Goal: Task Accomplishment & Management: Use online tool/utility

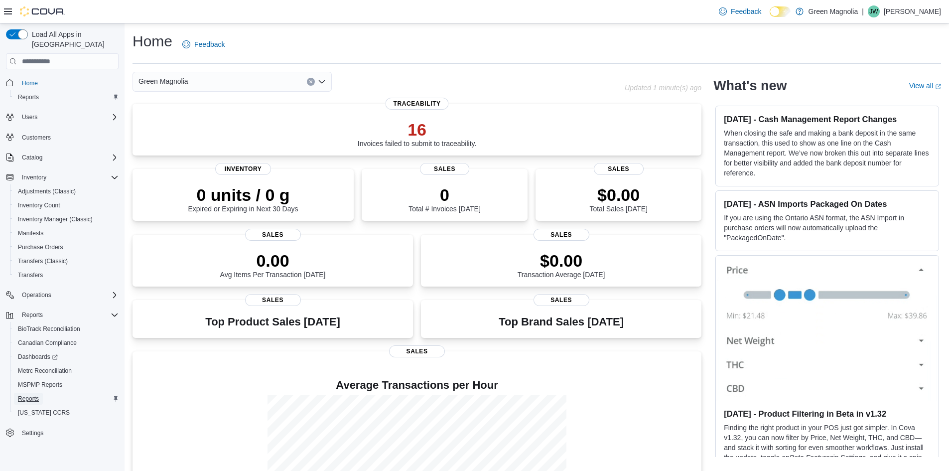
click at [32, 395] on span "Reports" at bounding box center [28, 399] width 21 height 8
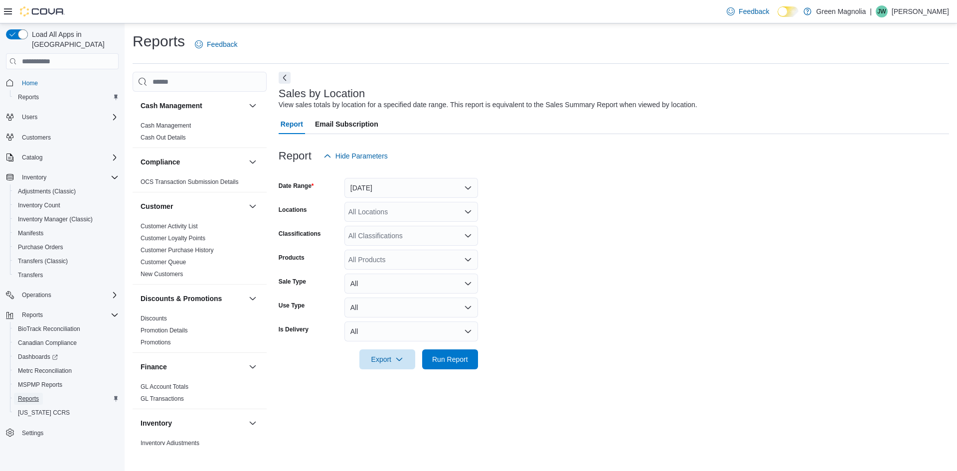
scroll to position [50, 0]
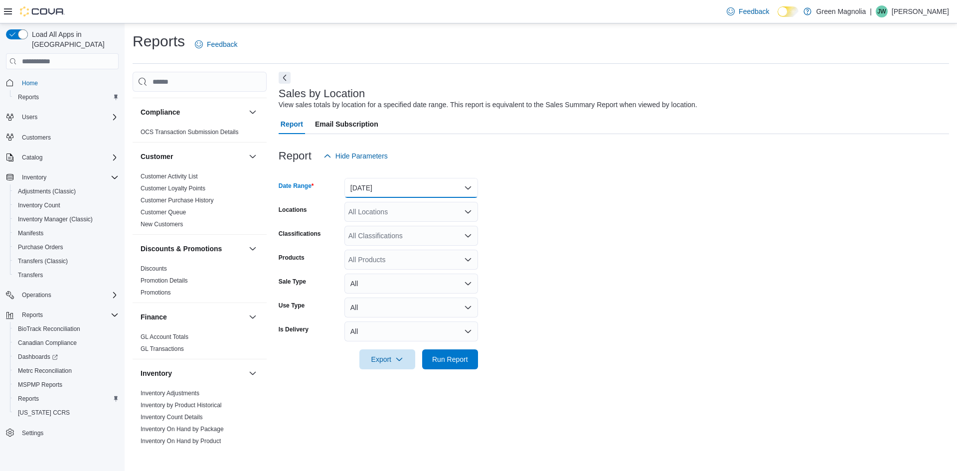
click at [447, 191] on button "[DATE]" at bounding box center [411, 188] width 134 height 20
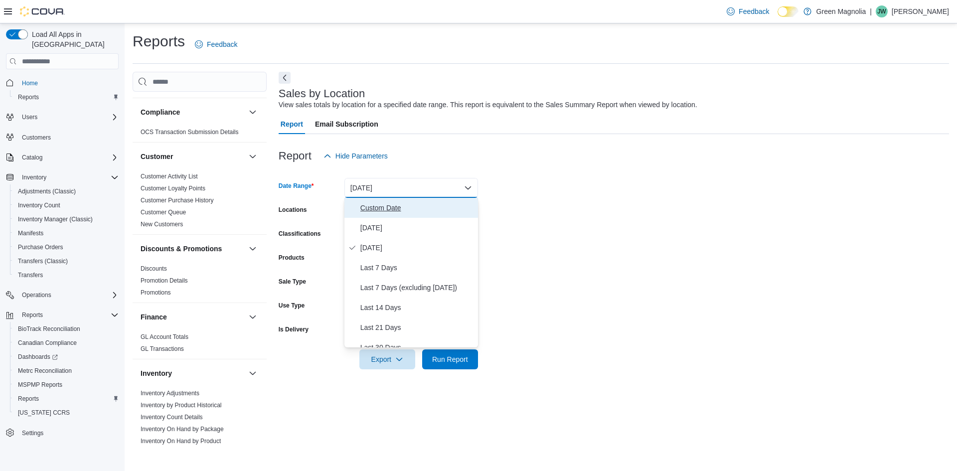
click at [392, 213] on span "Custom Date" at bounding box center [417, 208] width 114 height 12
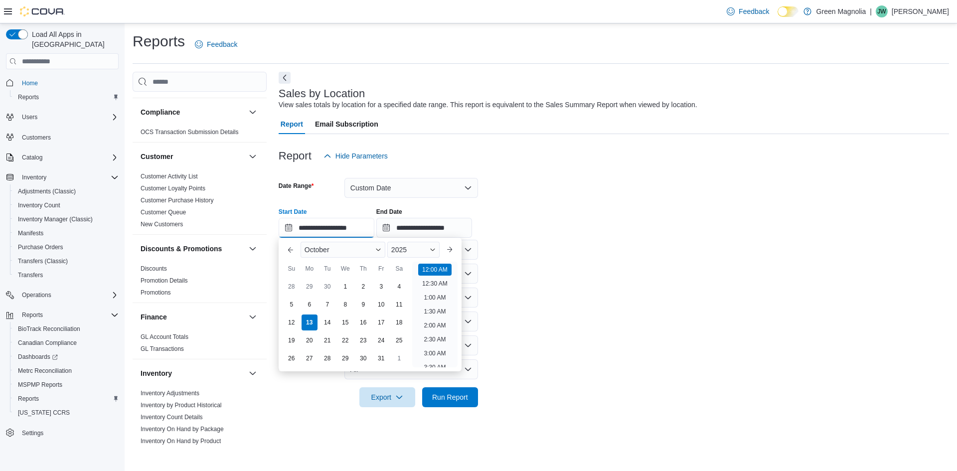
click at [288, 228] on input "**********" at bounding box center [327, 228] width 96 height 20
click at [439, 252] on div "2025" at bounding box center [413, 250] width 52 height 16
click at [407, 347] on div "2024" at bounding box center [413, 344] width 48 height 12
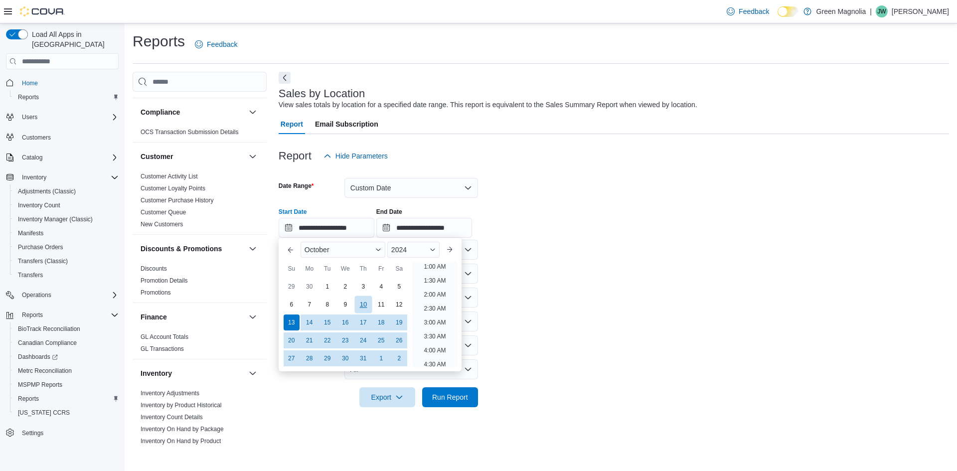
scroll to position [2, 0]
click at [376, 249] on div "October" at bounding box center [342, 250] width 85 height 16
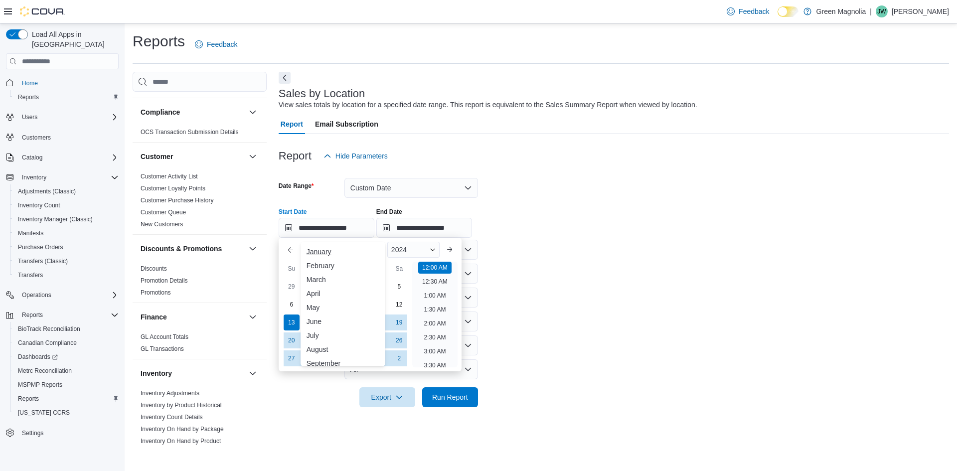
click at [331, 257] on div "January" at bounding box center [342, 252] width 81 height 12
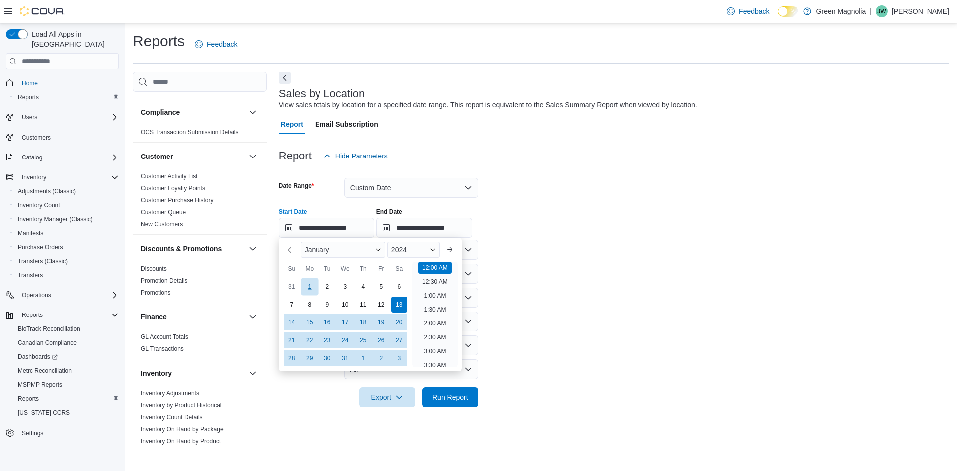
click at [311, 284] on div "1" at bounding box center [308, 286] width 17 height 17
type input "**********"
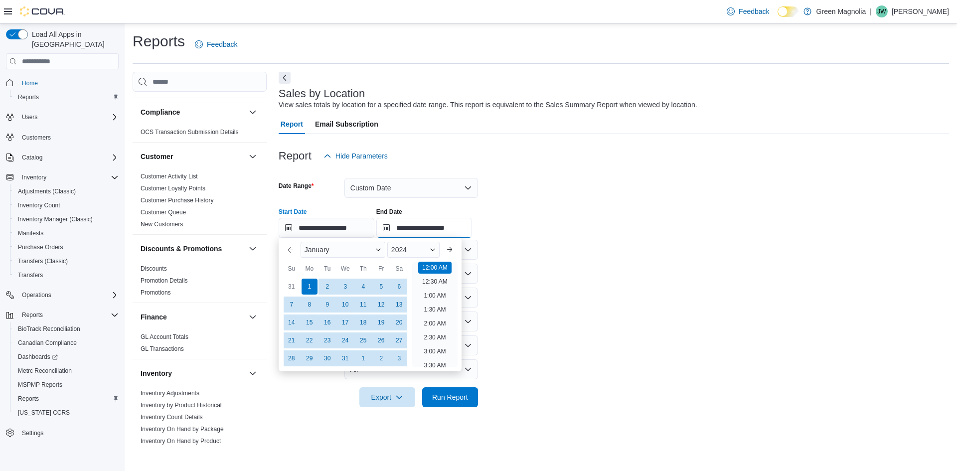
click at [440, 228] on input "**********" at bounding box center [424, 228] width 96 height 20
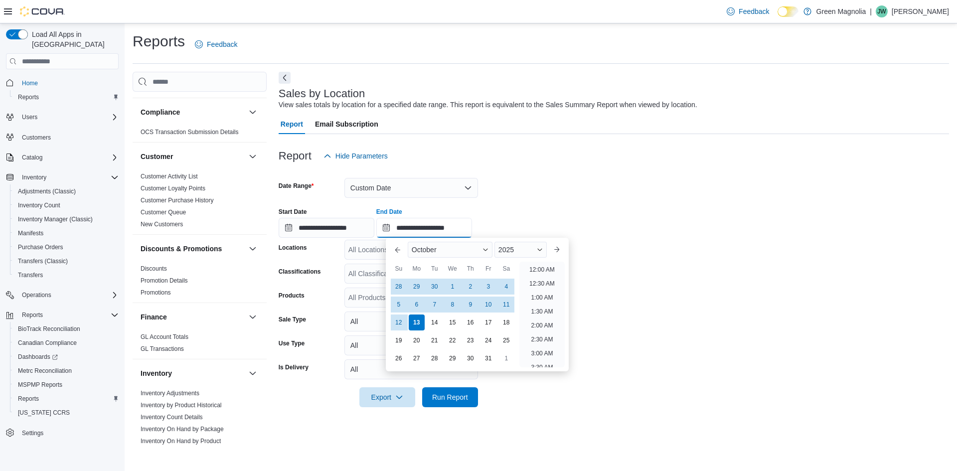
scroll to position [566, 0]
click at [486, 249] on span "Button. Open the month selector. October is currently selected." at bounding box center [485, 250] width 6 height 6
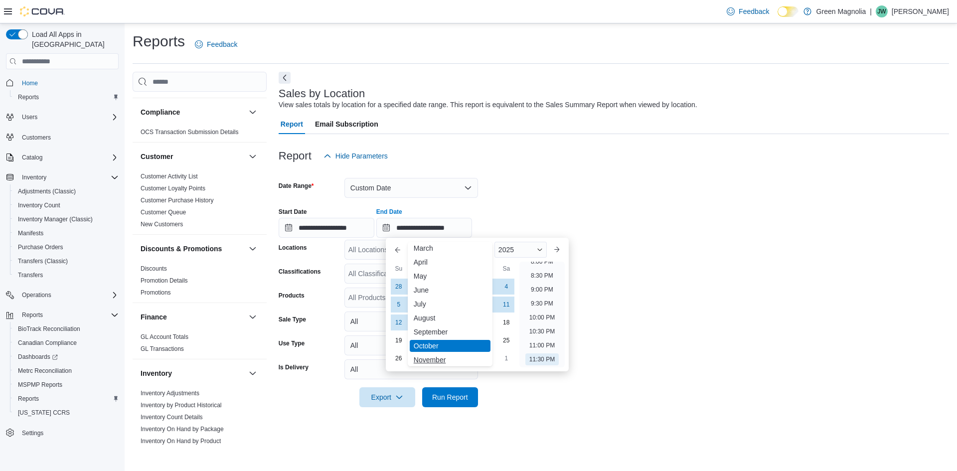
scroll to position [49, 0]
click at [436, 355] on div "December" at bounding box center [450, 356] width 81 height 12
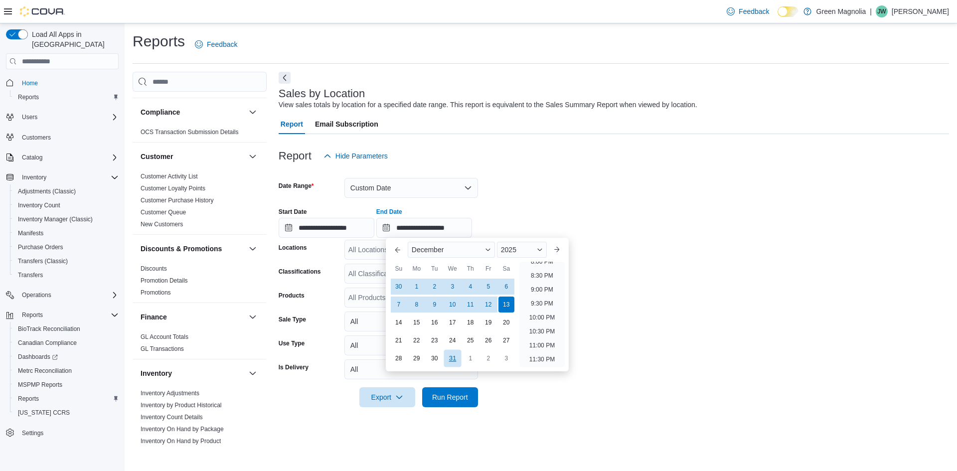
click at [451, 355] on div "31" at bounding box center [451, 358] width 17 height 17
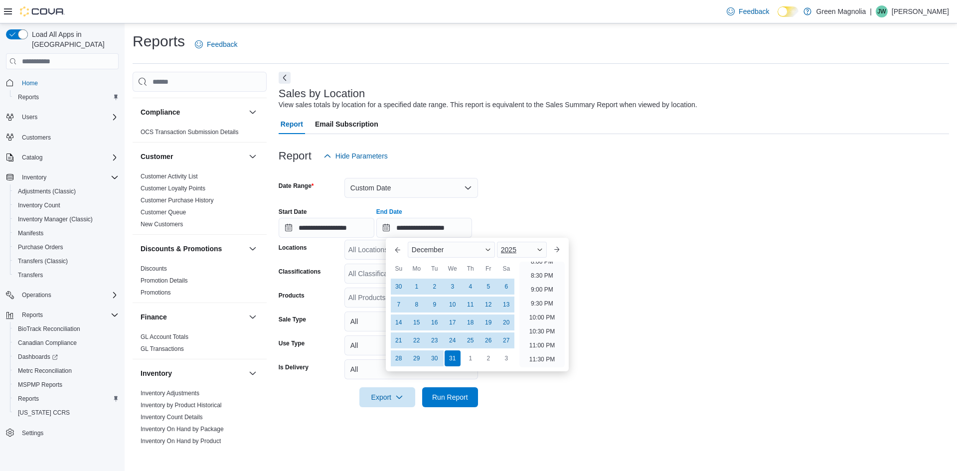
click at [541, 252] on div "2025" at bounding box center [522, 250] width 50 height 16
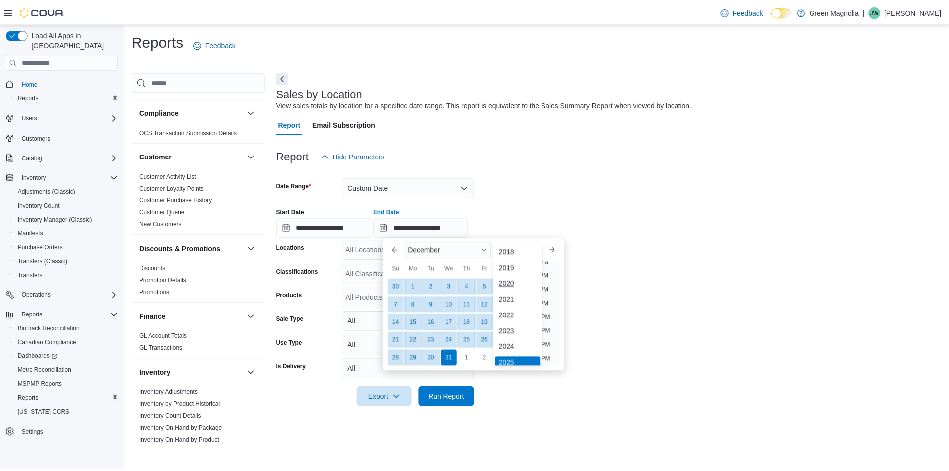
scroll to position [3, 0]
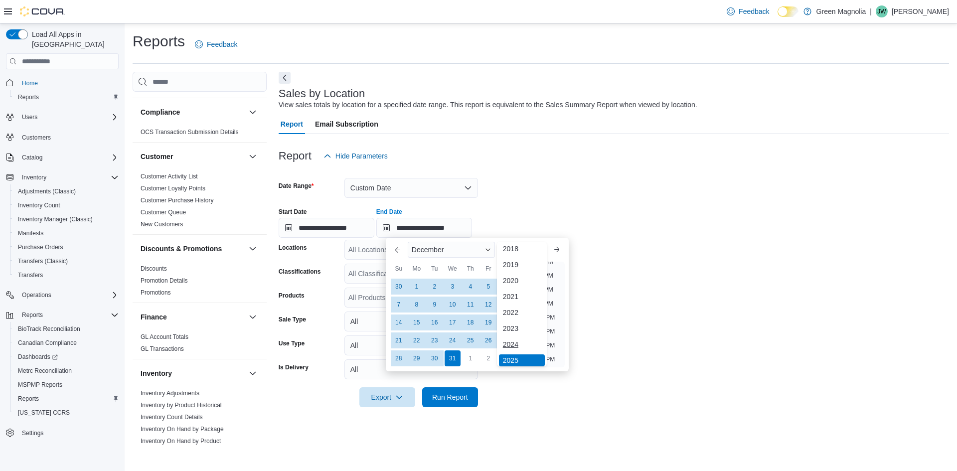
click at [512, 343] on div "2024" at bounding box center [522, 344] width 46 height 12
type input "**********"
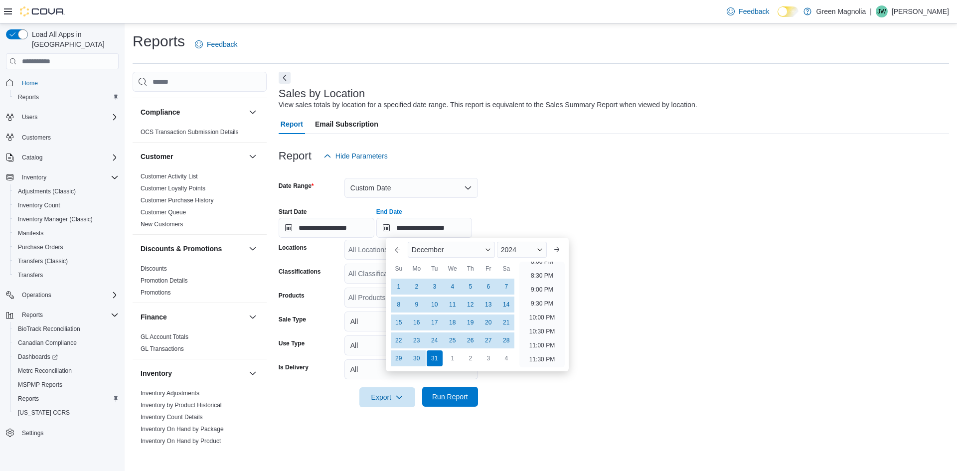
click at [447, 395] on span "Run Report" at bounding box center [450, 397] width 36 height 10
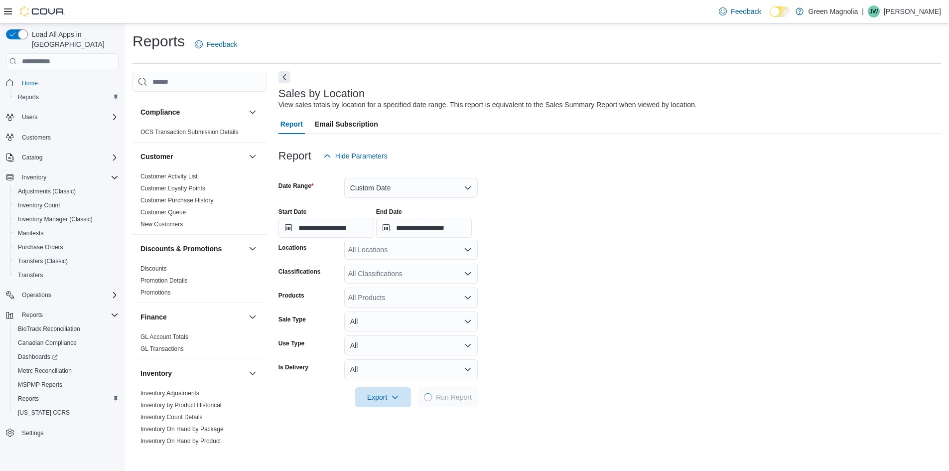
click at [284, 78] on button "Next" at bounding box center [285, 77] width 12 height 12
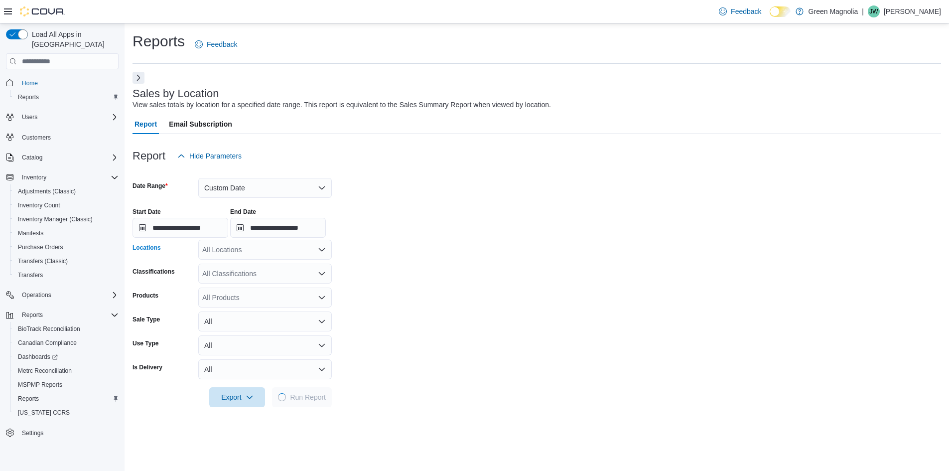
click at [321, 252] on icon "Open list of options" at bounding box center [322, 250] width 8 height 8
click at [251, 283] on div "[GEOGRAPHIC_DATA]" at bounding box center [265, 281] width 122 height 10
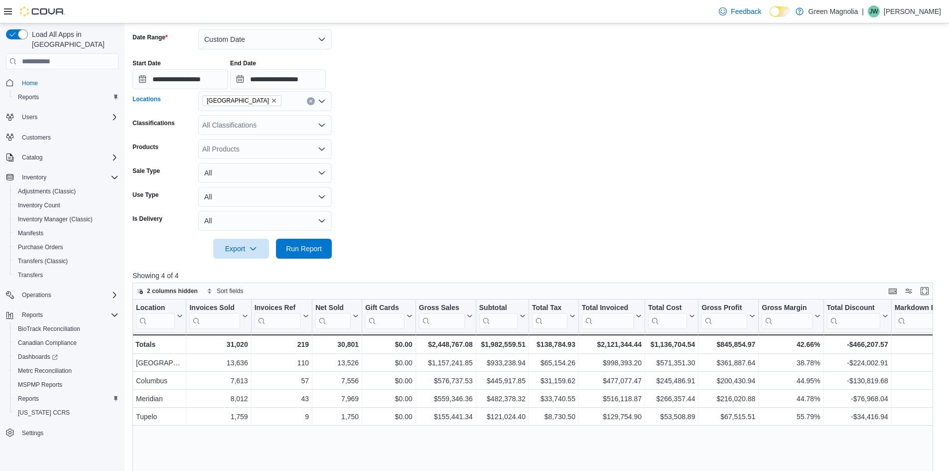
scroll to position [149, 0]
click at [307, 248] on span "Run Report" at bounding box center [304, 247] width 36 height 10
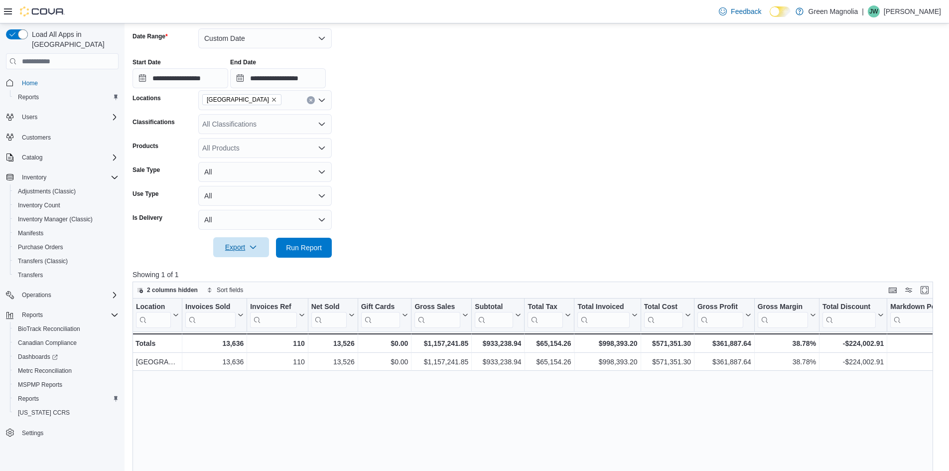
click at [239, 244] on span "Export" at bounding box center [241, 247] width 44 height 20
click at [260, 266] on span "Export to Excel" at bounding box center [242, 268] width 45 height 8
click at [324, 126] on icon "Open list of options" at bounding box center [322, 124] width 8 height 8
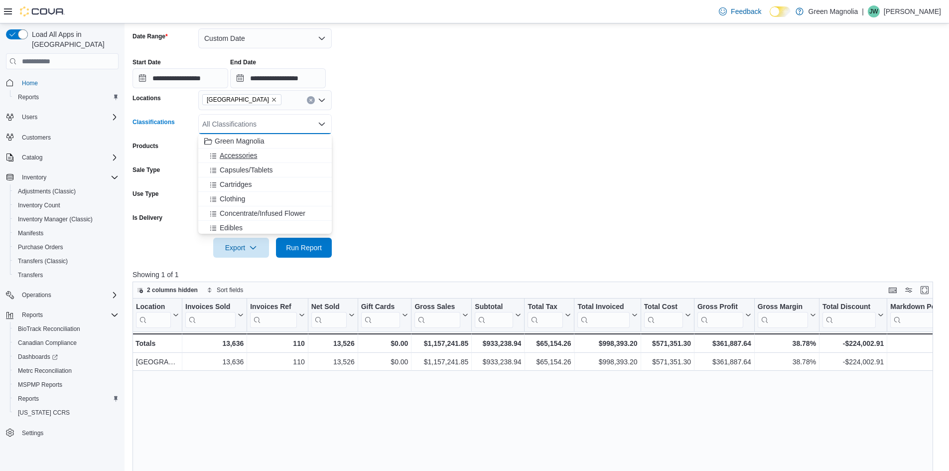
click at [271, 154] on div "Accessories" at bounding box center [265, 155] width 122 height 10
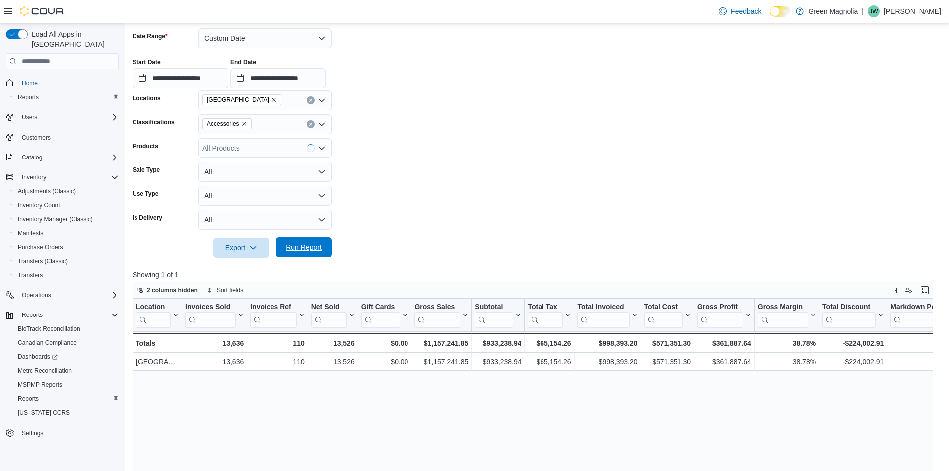
click at [298, 240] on span "Run Report" at bounding box center [304, 247] width 44 height 20
click at [239, 249] on span "Export" at bounding box center [241, 247] width 44 height 20
click at [238, 263] on button "Export to Excel" at bounding box center [242, 268] width 57 height 20
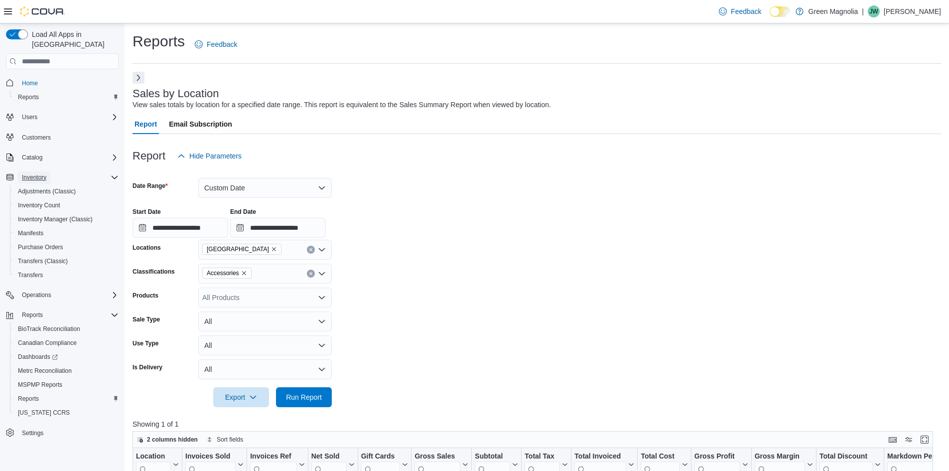
click at [39, 173] on span "Inventory" at bounding box center [34, 177] width 24 height 8
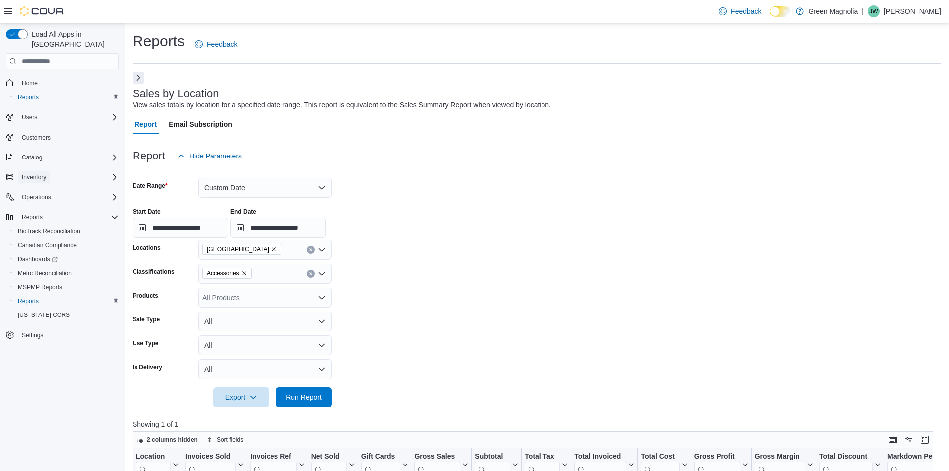
click at [39, 173] on span "Inventory" at bounding box center [34, 177] width 24 height 8
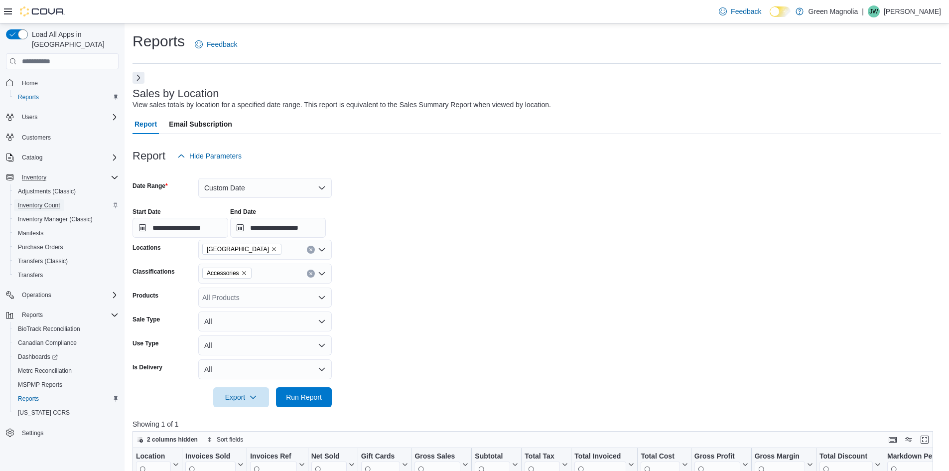
click at [43, 201] on span "Inventory Count" at bounding box center [39, 205] width 42 height 8
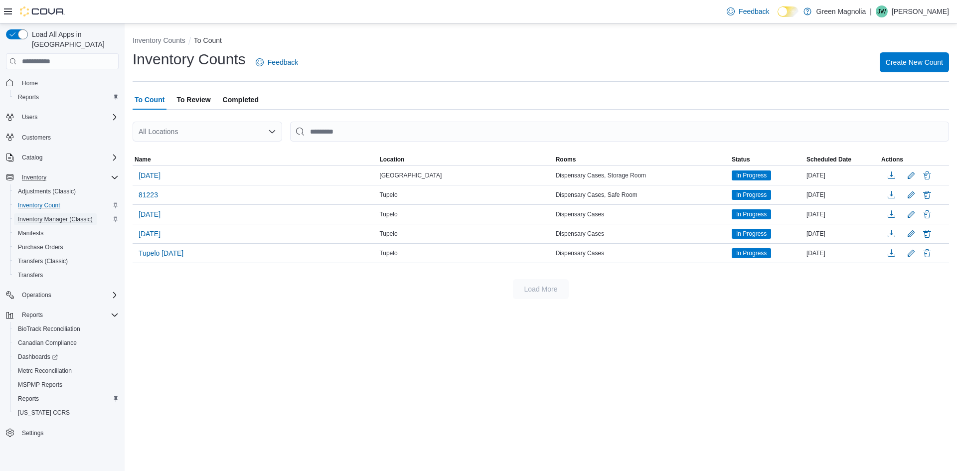
click at [39, 215] on span "Inventory Manager (Classic)" at bounding box center [55, 219] width 75 height 8
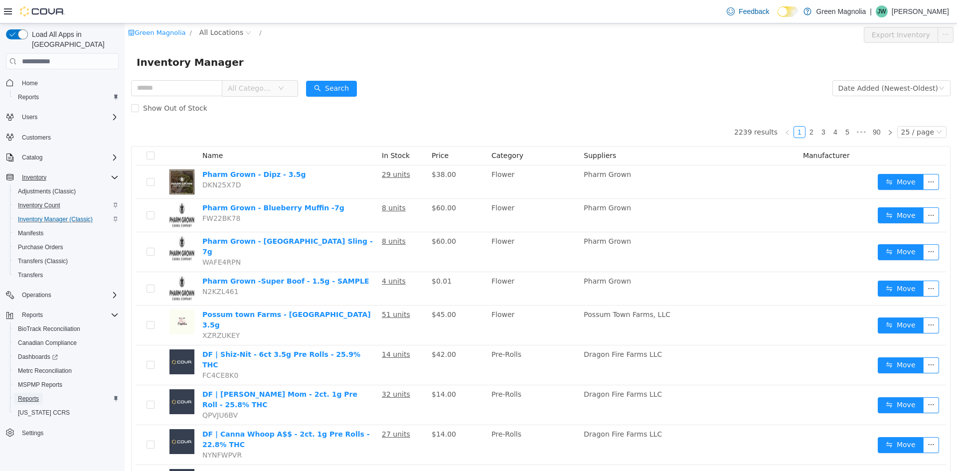
click at [26, 395] on span "Reports" at bounding box center [28, 399] width 21 height 8
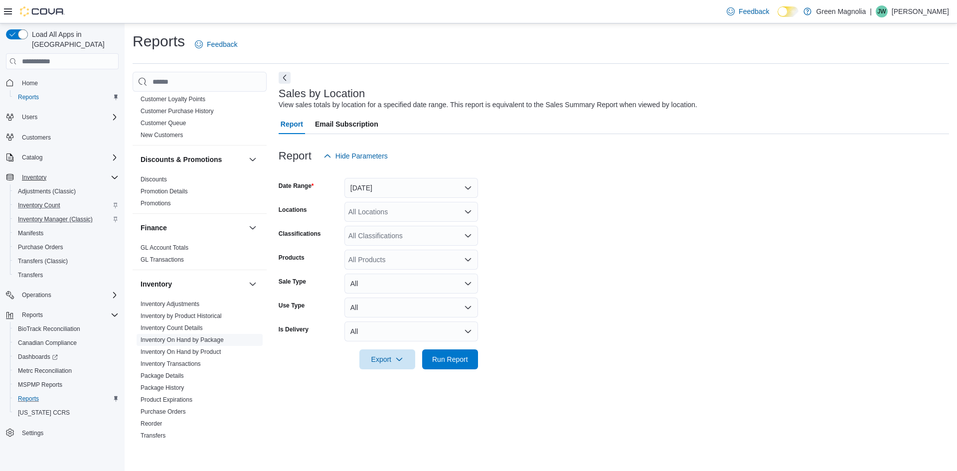
scroll to position [149, 0]
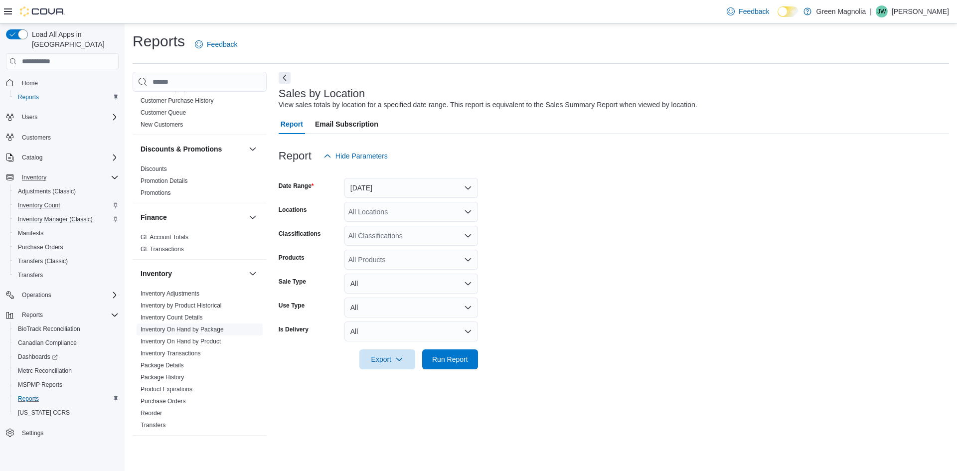
click at [181, 330] on link "Inventory On Hand by Package" at bounding box center [182, 329] width 83 height 7
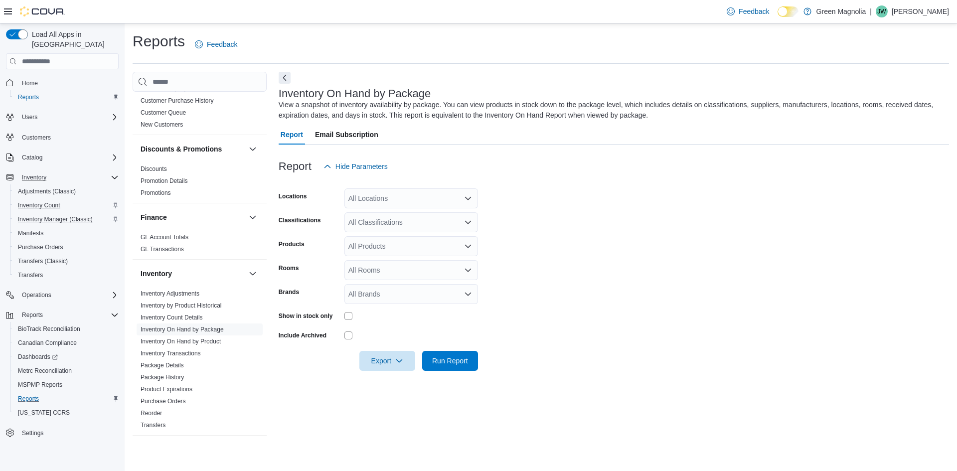
click at [469, 204] on div "All Locations" at bounding box center [411, 198] width 134 height 20
click at [384, 230] on span "[GEOGRAPHIC_DATA]" at bounding box center [402, 230] width 73 height 10
click at [514, 326] on form "Locations [GEOGRAPHIC_DATA] Combo box. Selected. [GEOGRAPHIC_DATA]. Press Backs…" at bounding box center [614, 273] width 670 height 194
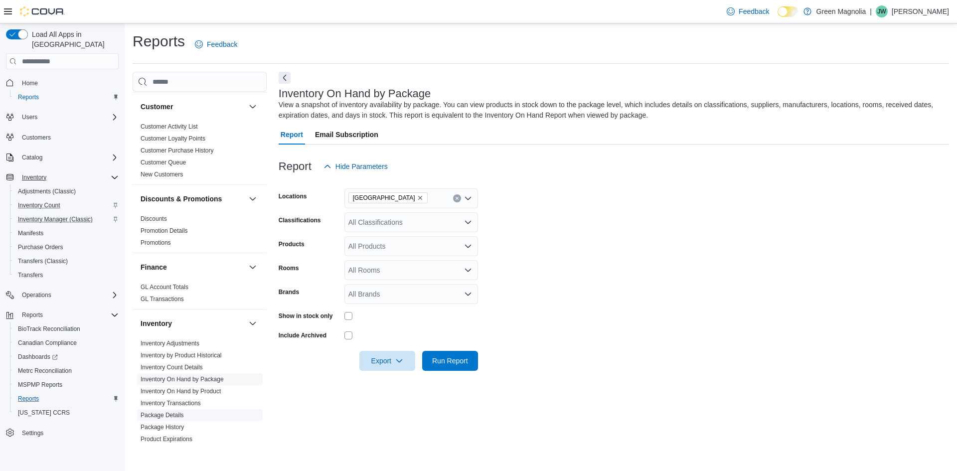
scroll to position [149, 0]
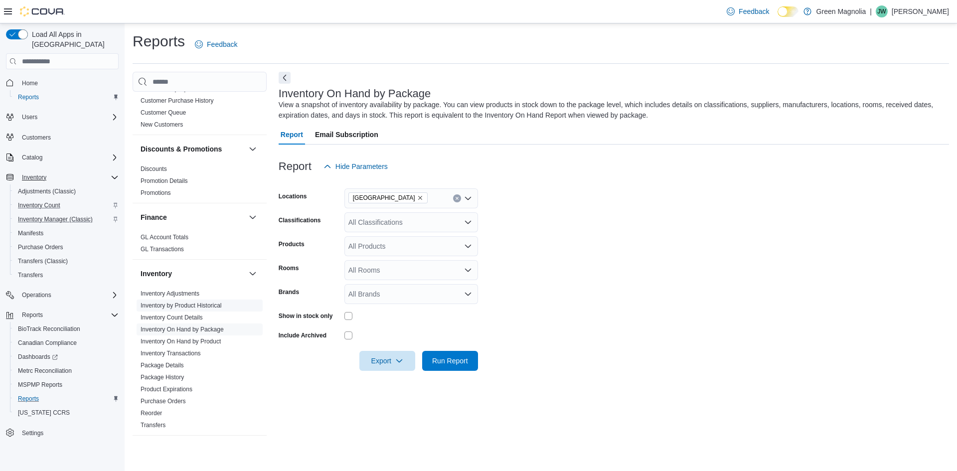
click at [182, 307] on link "Inventory by Product Historical" at bounding box center [181, 305] width 81 height 7
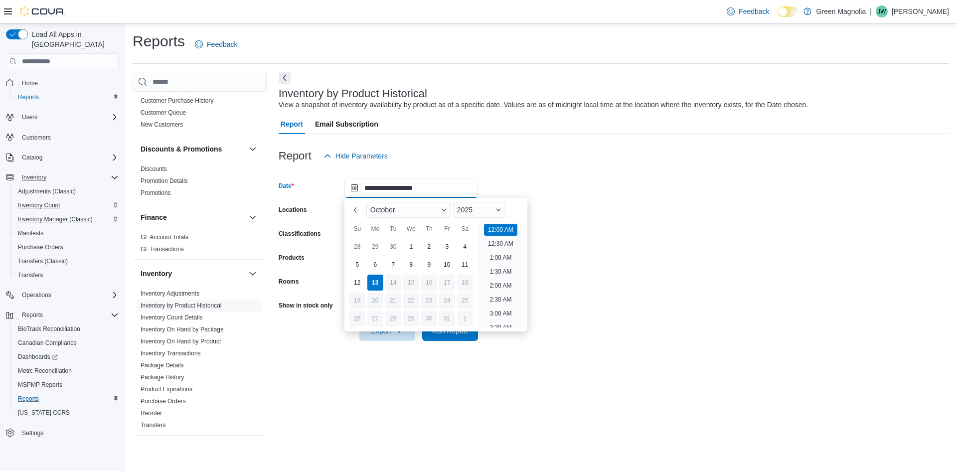
click at [351, 189] on input "**********" at bounding box center [411, 188] width 134 height 20
click at [447, 208] on span "Button. Open the month selector. October is currently selected." at bounding box center [444, 210] width 6 height 6
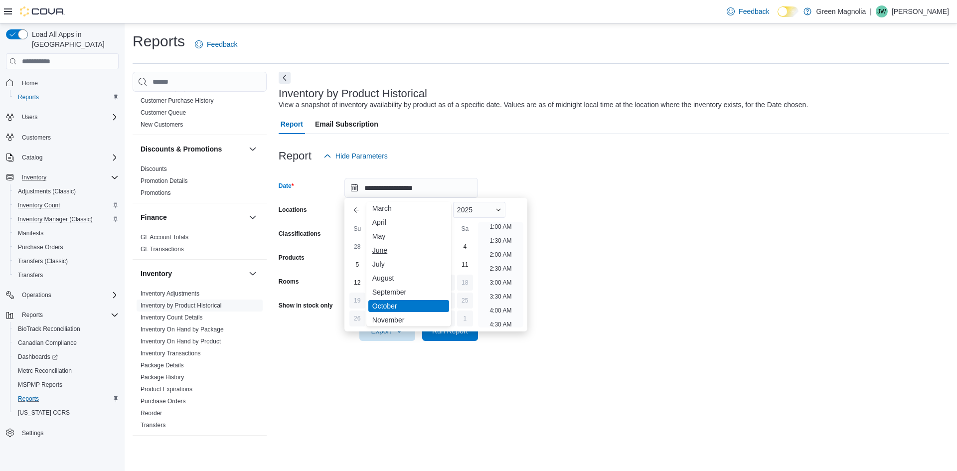
scroll to position [49, 0]
click at [397, 313] on div "December" at bounding box center [408, 316] width 81 height 12
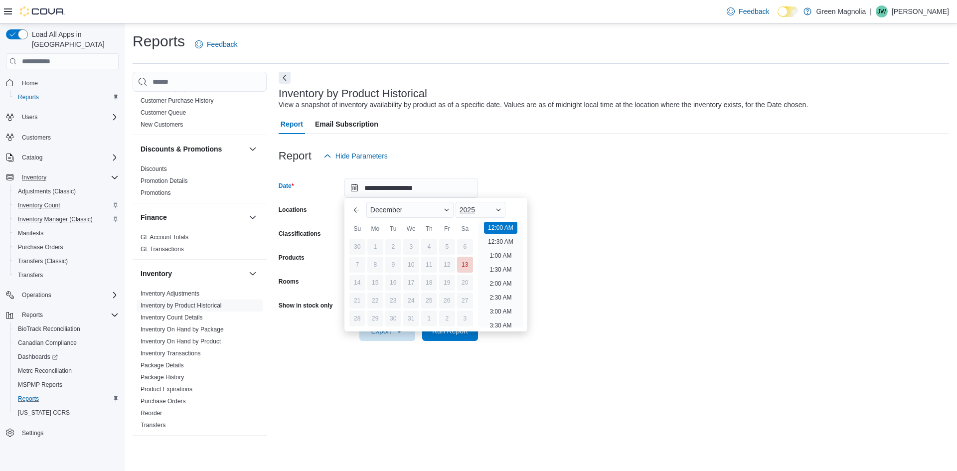
click at [501, 212] on span "Button. Open the year selector. 2025 is currently selected." at bounding box center [498, 210] width 6 height 6
click at [472, 299] on div "2024" at bounding box center [480, 304] width 46 height 12
click at [390, 313] on div "31" at bounding box center [392, 318] width 17 height 17
type input "**********"
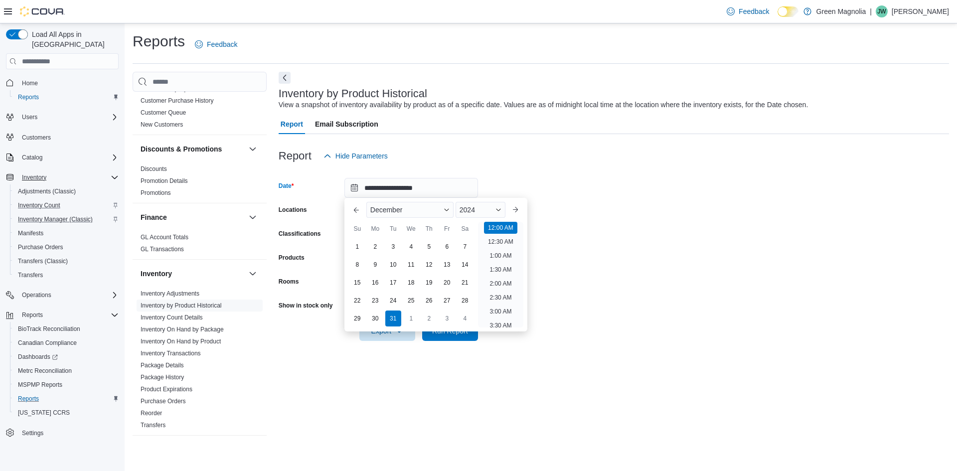
click at [601, 288] on form "**********" at bounding box center [614, 253] width 670 height 175
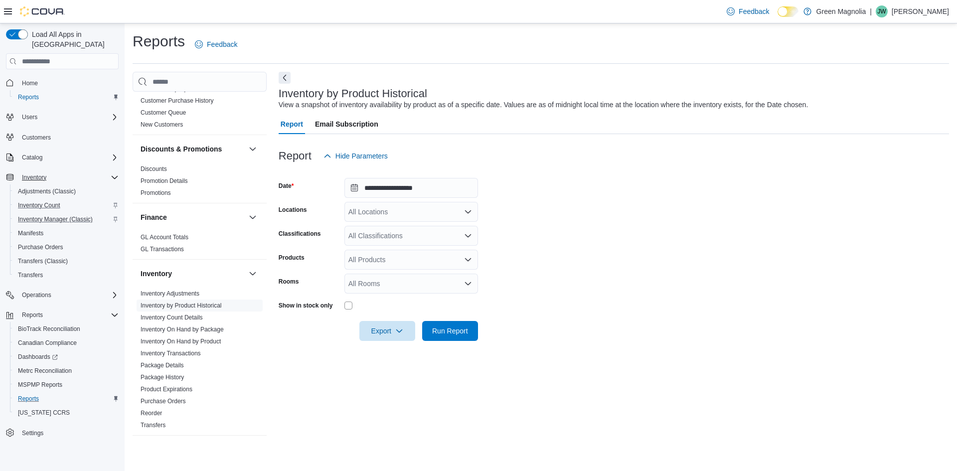
click at [466, 215] on icon "Open list of options" at bounding box center [468, 212] width 8 height 8
click at [403, 240] on div "[GEOGRAPHIC_DATA]" at bounding box center [411, 243] width 122 height 10
click at [550, 276] on form "**********" at bounding box center [614, 253] width 670 height 175
click at [465, 236] on icon "Open list of options" at bounding box center [468, 236] width 8 height 8
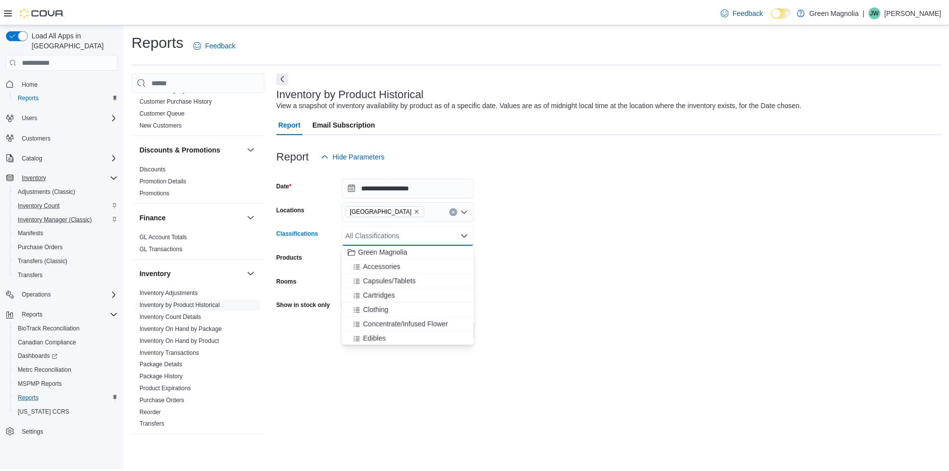
scroll to position [0, 0]
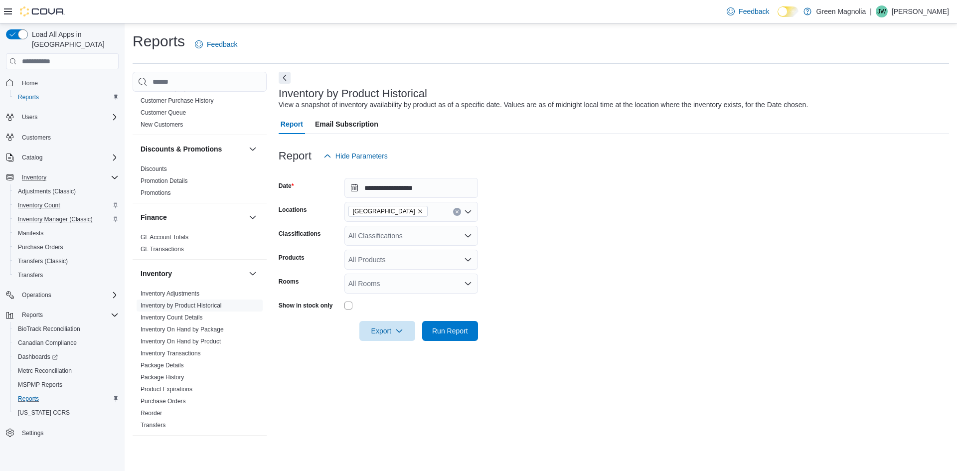
click at [548, 277] on form "**********" at bounding box center [614, 253] width 670 height 175
click at [441, 328] on span "Run Report" at bounding box center [450, 330] width 36 height 10
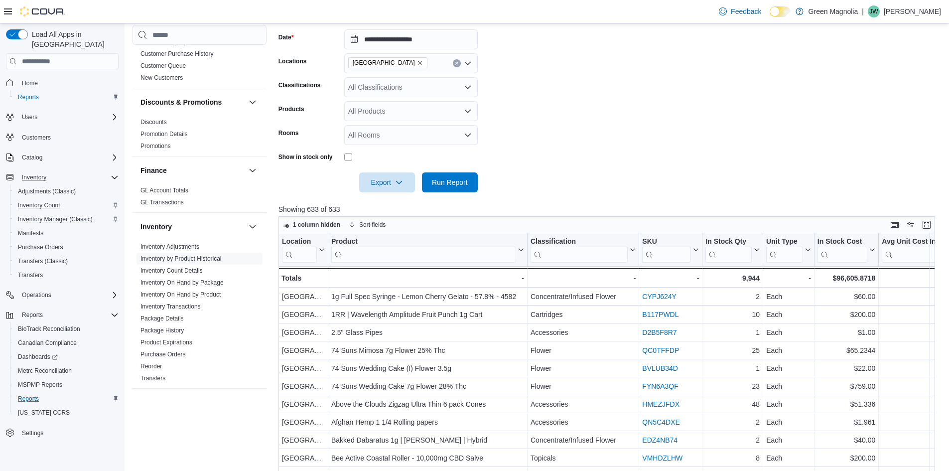
scroll to position [149, 0]
click at [393, 178] on span "Export" at bounding box center [387, 181] width 44 height 20
click at [395, 199] on span "Export to Excel" at bounding box center [388, 201] width 45 height 8
click at [405, 184] on span "Export" at bounding box center [387, 181] width 44 height 20
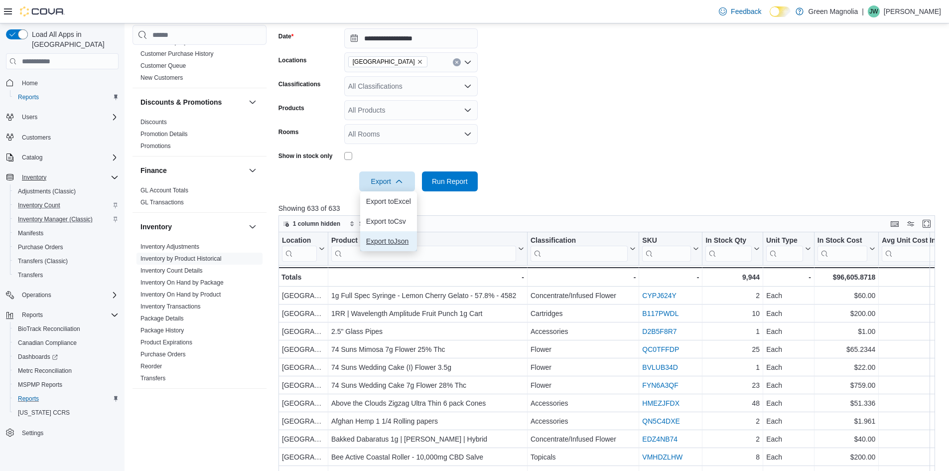
click at [396, 239] on span "Export to Json" at bounding box center [388, 241] width 45 height 8
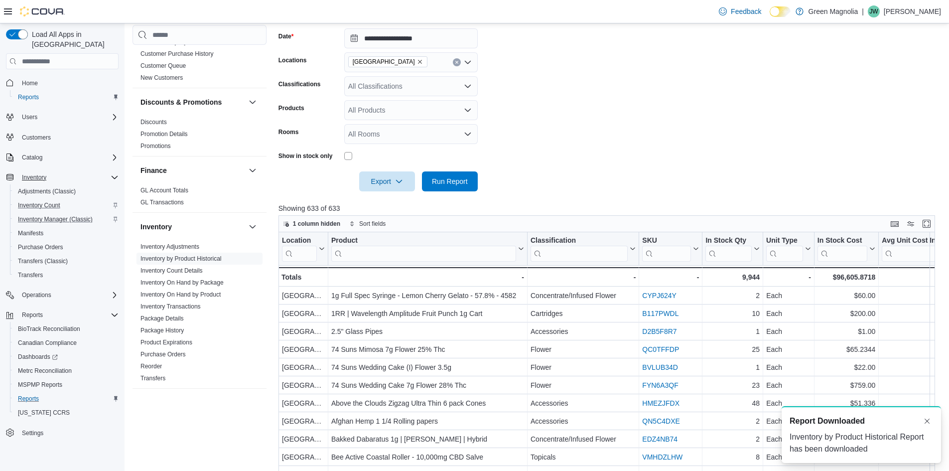
click at [625, 168] on div at bounding box center [611, 167] width 664 height 8
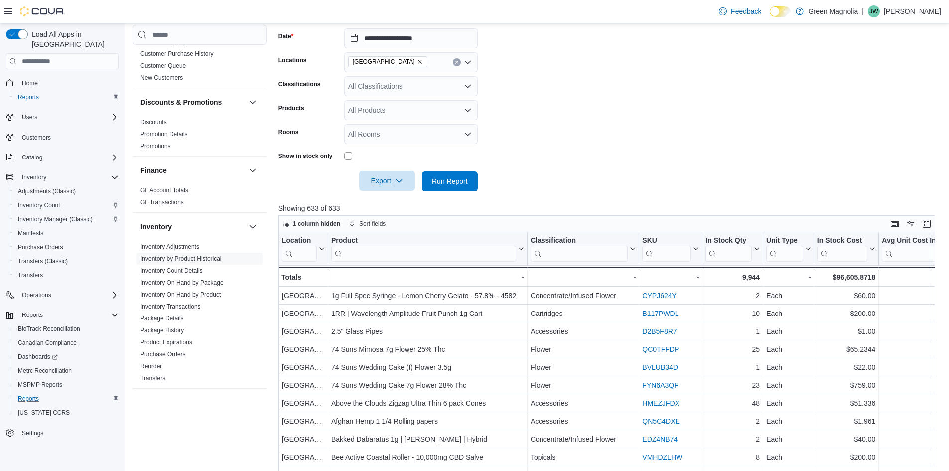
click at [394, 178] on span "Export" at bounding box center [387, 181] width 44 height 20
click at [389, 219] on span "Export to Csv" at bounding box center [388, 221] width 45 height 8
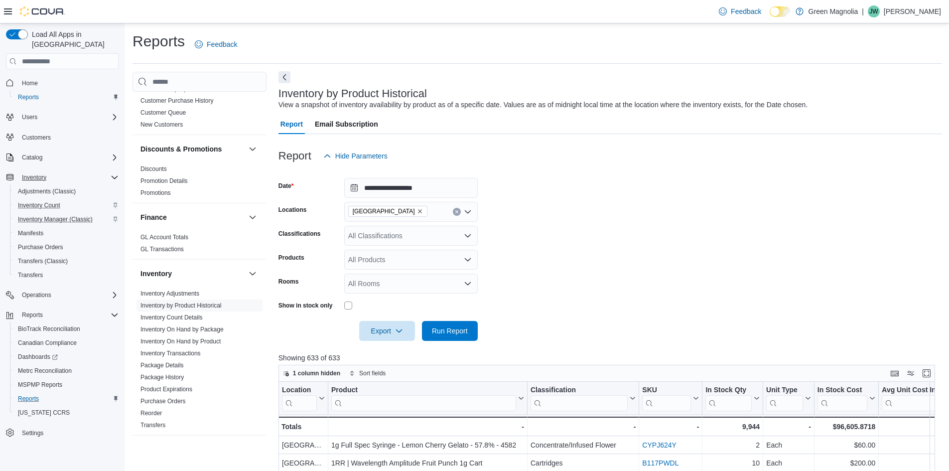
click at [287, 80] on button "Next" at bounding box center [285, 77] width 12 height 12
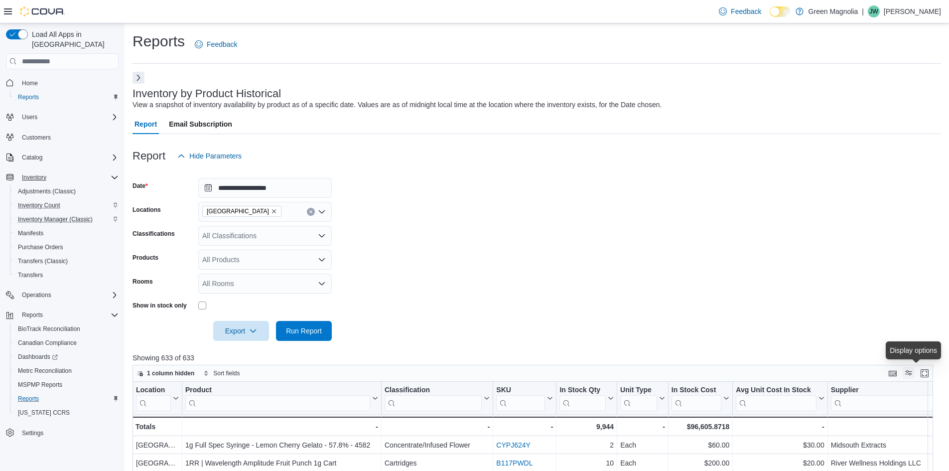
click at [915, 374] on button "Display options" at bounding box center [909, 373] width 12 height 12
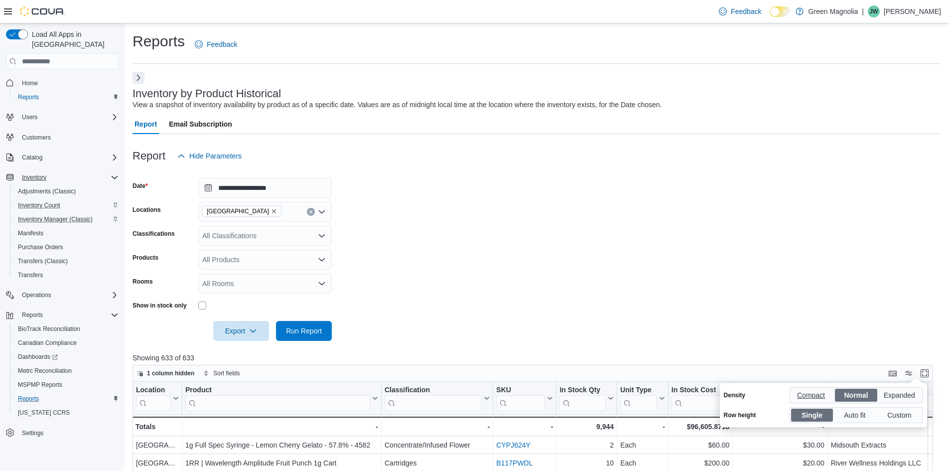
click at [819, 396] on span "Compact" at bounding box center [812, 395] width 30 height 15
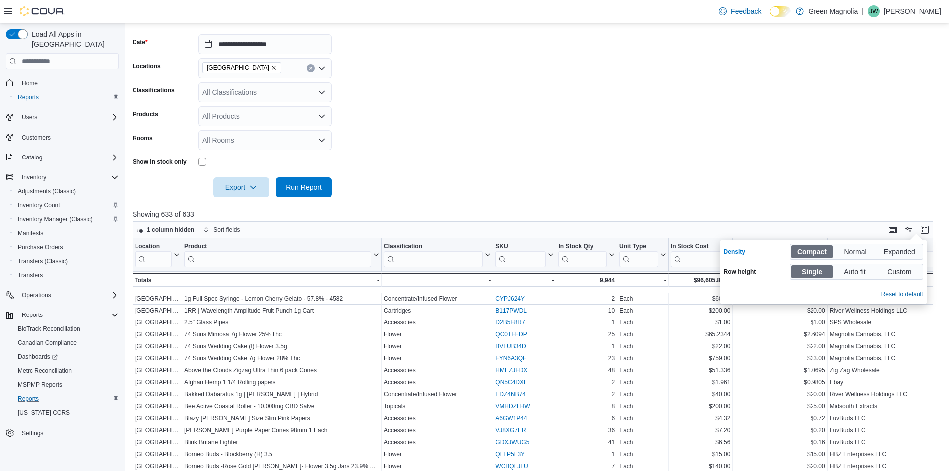
scroll to position [149, 0]
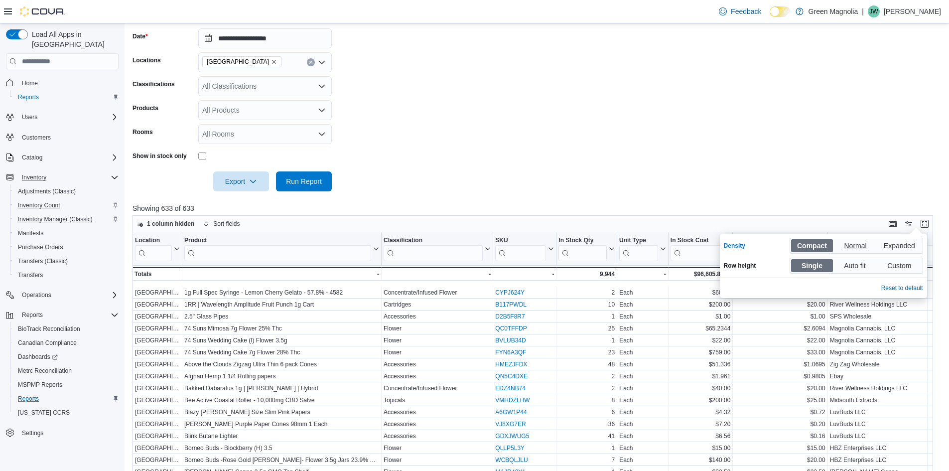
click at [845, 245] on span "Normal" at bounding box center [857, 245] width 24 height 15
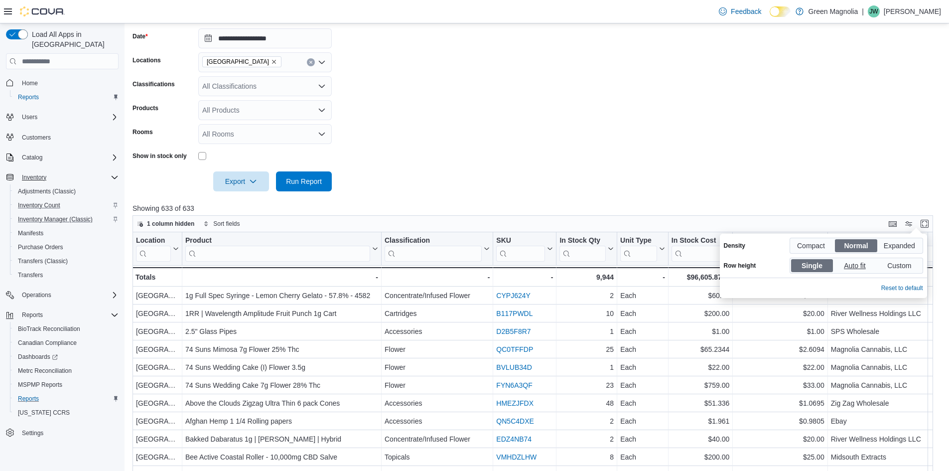
click at [854, 268] on span "Auto fit" at bounding box center [856, 265] width 24 height 15
click at [816, 268] on span "Single" at bounding box center [812, 265] width 21 height 15
click at [898, 268] on span "Custom" at bounding box center [900, 265] width 26 height 15
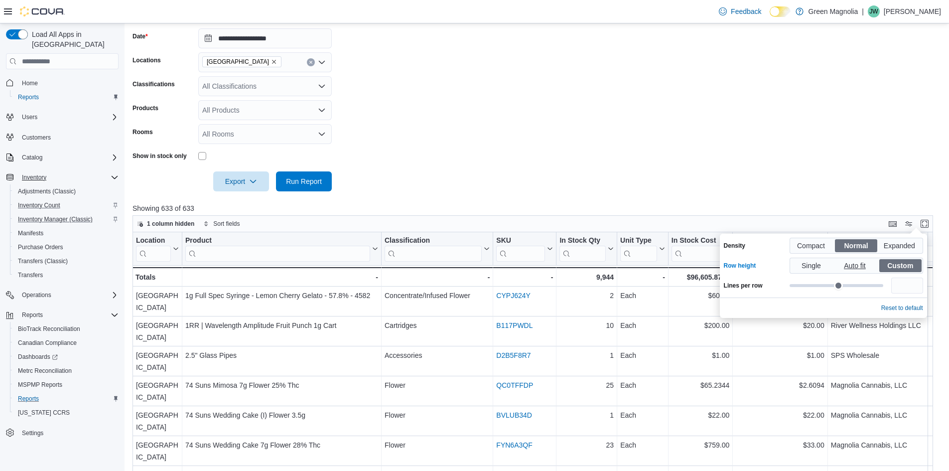
click at [851, 266] on span "Auto fit" at bounding box center [856, 265] width 24 height 15
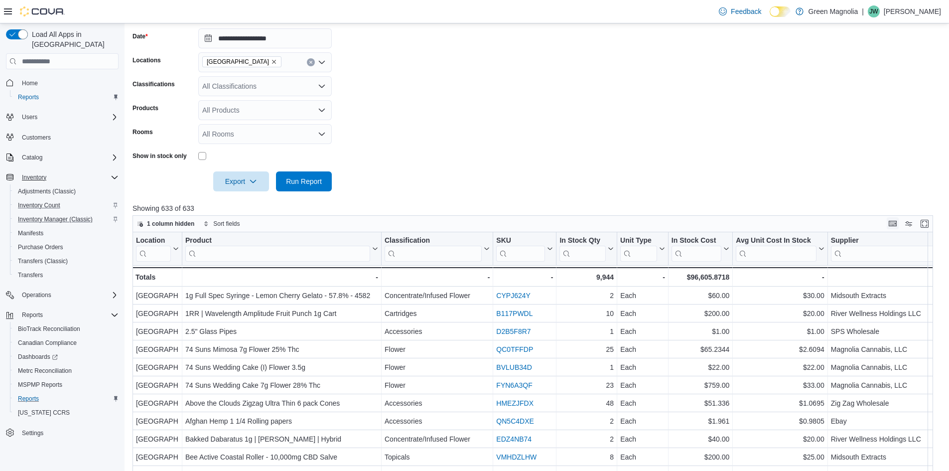
click at [899, 223] on button "Keyboard shortcuts" at bounding box center [893, 223] width 12 height 12
click at [931, 225] on button "Enter fullscreen" at bounding box center [925, 223] width 12 height 12
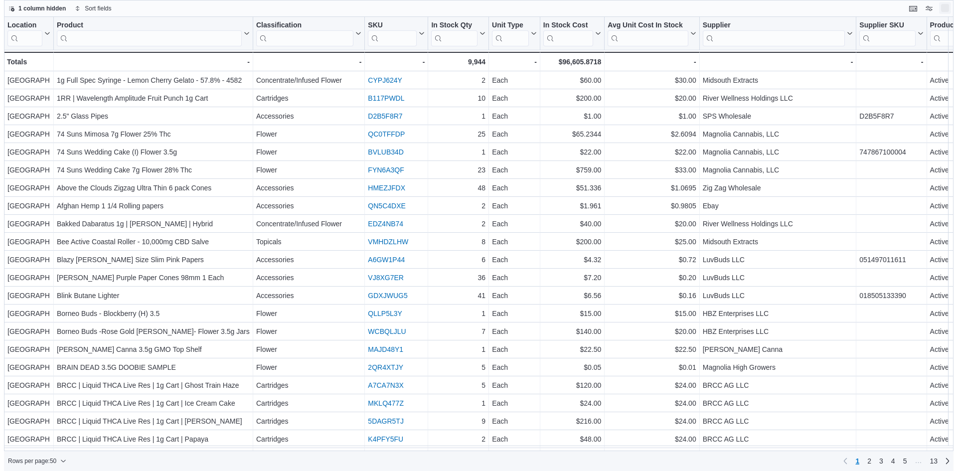
scroll to position [0, 0]
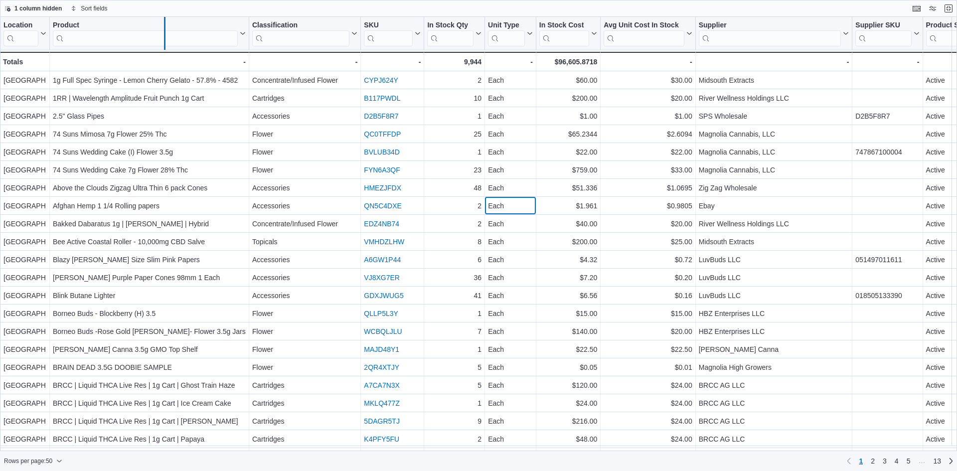
drag, startPoint x: 248, startPoint y: 18, endPoint x: 163, endPoint y: 22, distance: 84.3
click at [163, 22] on div at bounding box center [164, 33] width 8 height 33
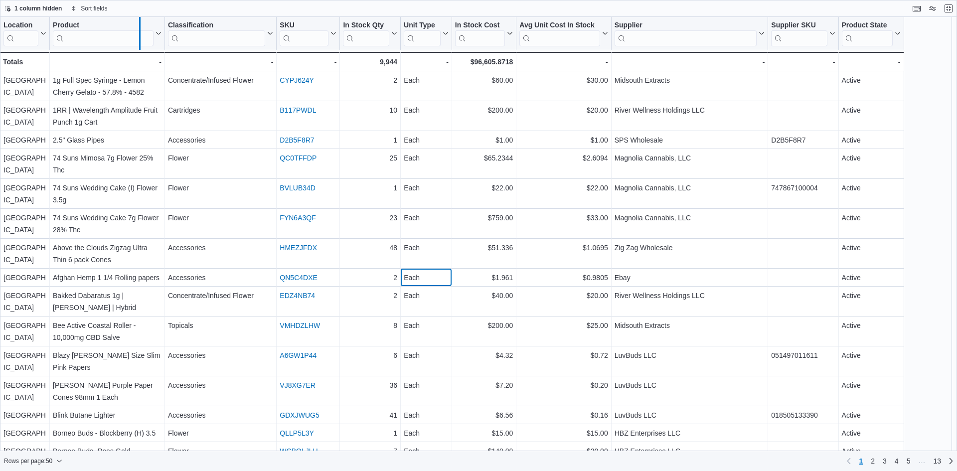
drag, startPoint x: 163, startPoint y: 21, endPoint x: 139, endPoint y: 23, distance: 25.0
click at [139, 23] on div at bounding box center [140, 33] width 8 height 33
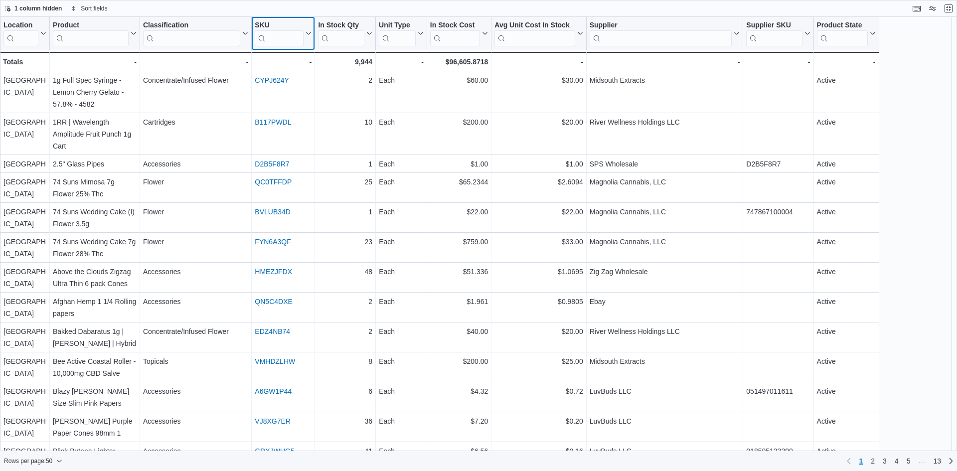
click at [285, 24] on div "SKU" at bounding box center [279, 25] width 49 height 9
click at [290, 60] on span "Hide column" at bounding box center [289, 60] width 33 height 8
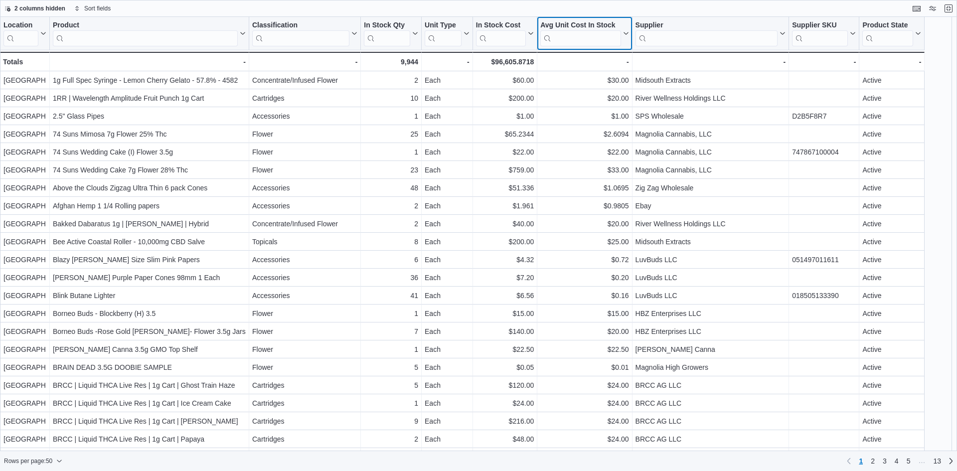
click at [582, 23] on div "Avg Unit Cost In Stock" at bounding box center [580, 25] width 80 height 9
click at [583, 58] on span "Hide column" at bounding box center [589, 60] width 33 height 8
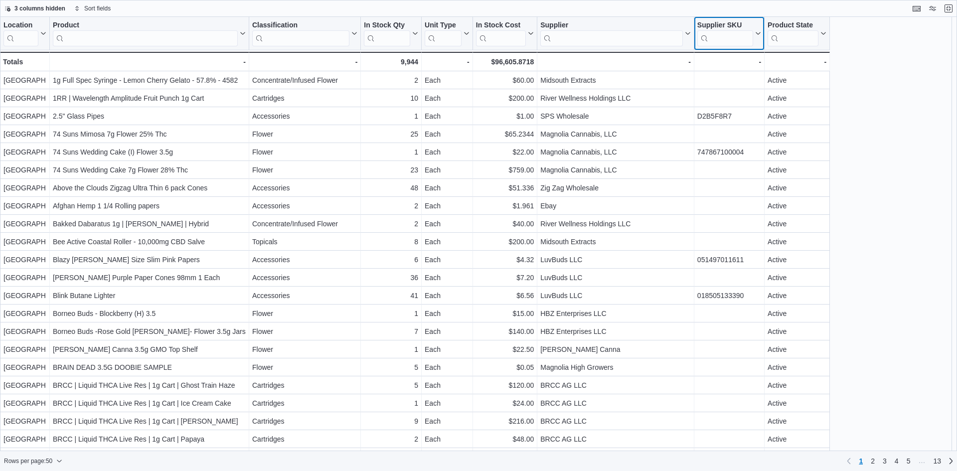
click at [740, 25] on div "Supplier SKU" at bounding box center [725, 25] width 56 height 9
click at [733, 58] on span "Hide column" at bounding box center [735, 60] width 33 height 8
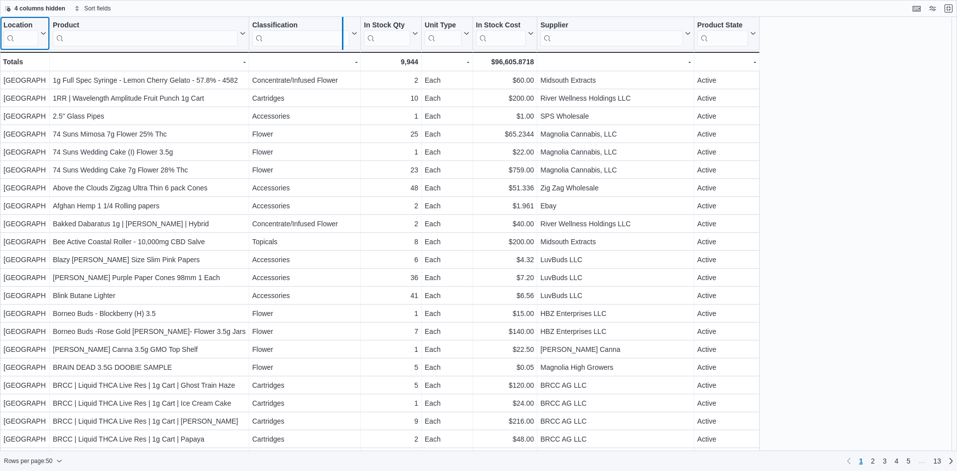
drag, startPoint x: 358, startPoint y: 18, endPoint x: 339, endPoint y: 20, distance: 19.5
click at [339, 20] on div at bounding box center [342, 33] width 8 height 33
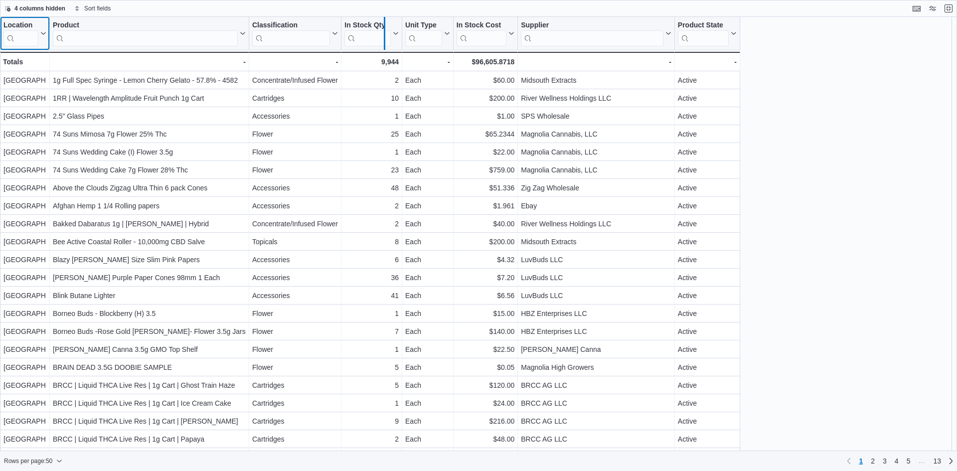
drag, startPoint x: 402, startPoint y: 20, endPoint x: 384, endPoint y: 21, distance: 18.0
click at [384, 21] on div at bounding box center [384, 33] width 8 height 33
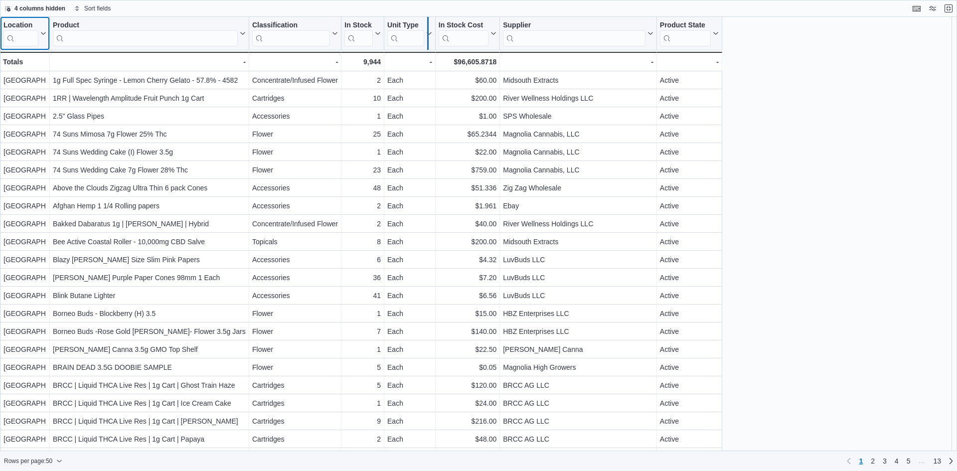
drag, startPoint x: 432, startPoint y: 20, endPoint x: 425, endPoint y: 21, distance: 7.5
click at [425, 21] on div at bounding box center [428, 33] width 8 height 33
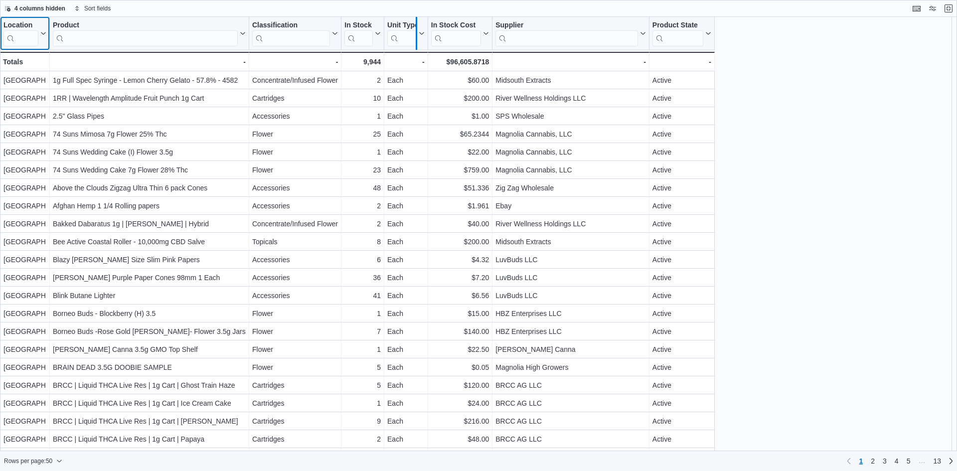
drag, startPoint x: 425, startPoint y: 21, endPoint x: 413, endPoint y: 21, distance: 11.5
click at [413, 21] on div at bounding box center [416, 33] width 8 height 33
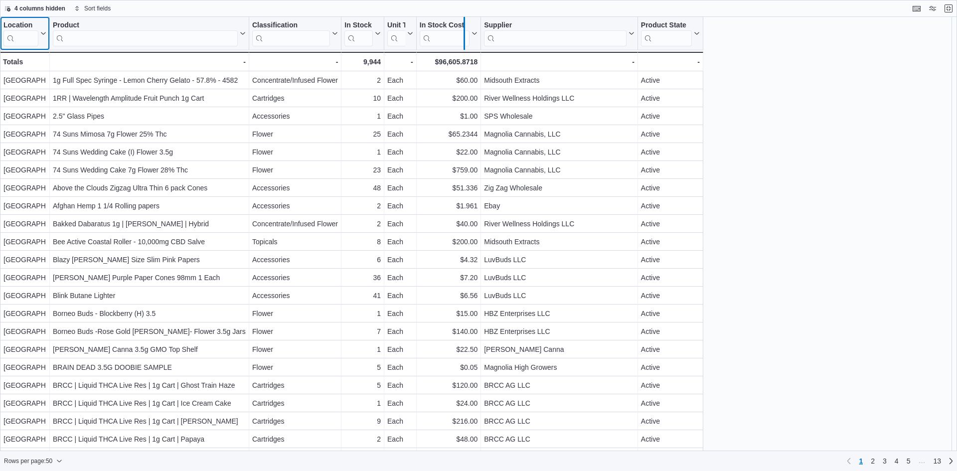
drag, startPoint x: 481, startPoint y: 19, endPoint x: 465, endPoint y: 21, distance: 16.6
click at [465, 21] on div at bounding box center [464, 33] width 8 height 33
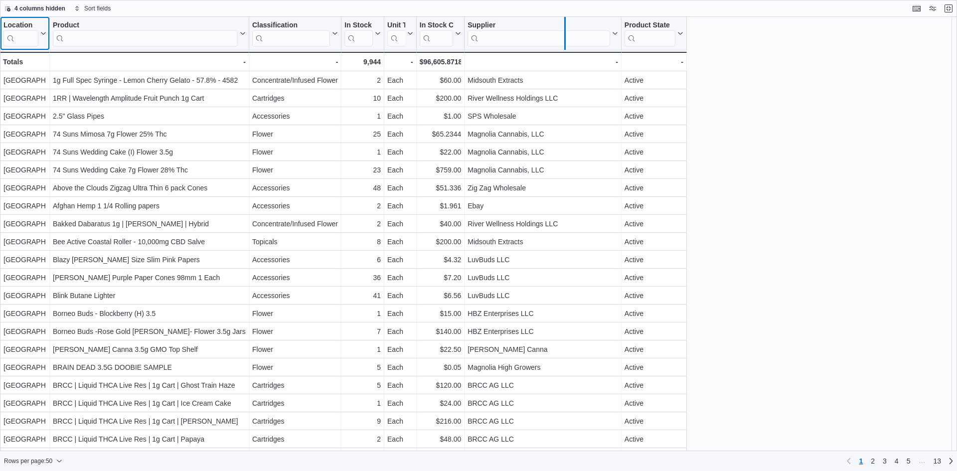
drag, startPoint x: 624, startPoint y: 19, endPoint x: 567, endPoint y: 23, distance: 57.4
click at [567, 23] on div at bounding box center [565, 33] width 8 height 33
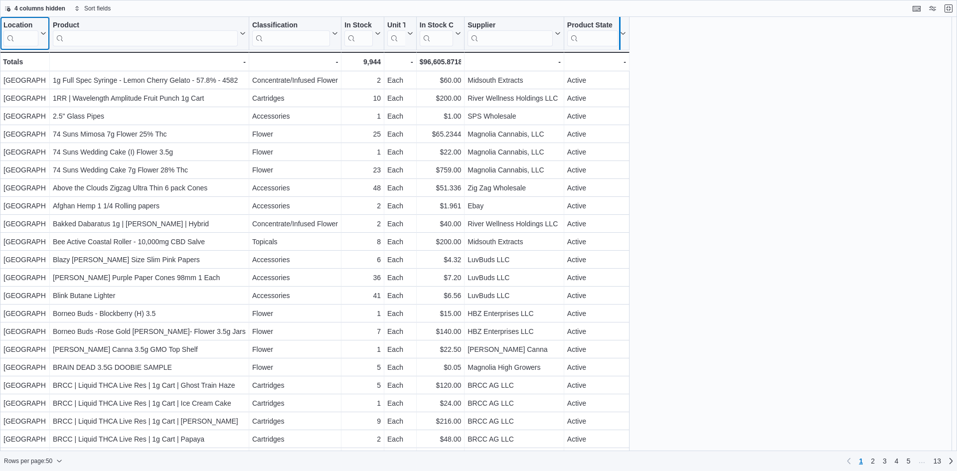
drag, startPoint x: 626, startPoint y: 22, endPoint x: 616, endPoint y: 22, distance: 10.5
click at [616, 22] on div at bounding box center [618, 33] width 4 height 33
drag, startPoint x: 307, startPoint y: 135, endPoint x: 746, endPoint y: 444, distance: 537.5
click at [675, 448] on div "Location Click to view column header actions Product Click to view column heade…" at bounding box center [478, 234] width 957 height 434
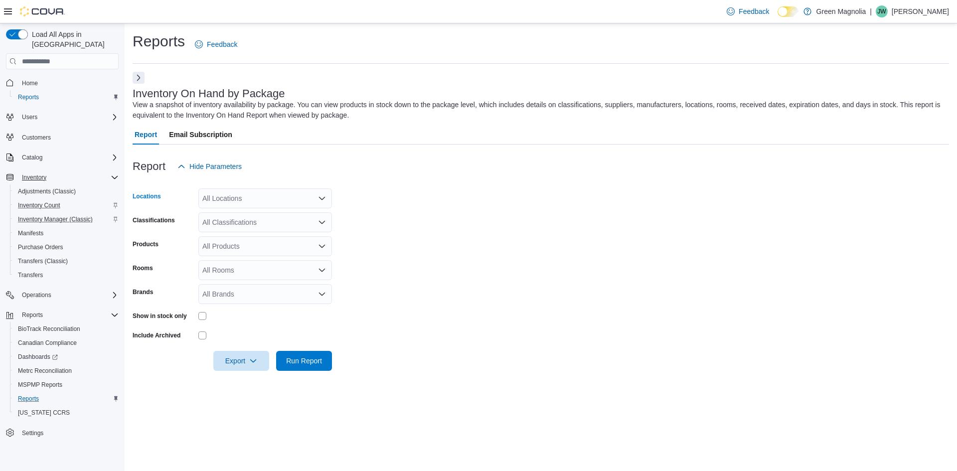
click at [327, 200] on div "All Locations" at bounding box center [265, 198] width 134 height 20
click at [265, 226] on div "[GEOGRAPHIC_DATA]" at bounding box center [265, 230] width 122 height 10
click at [364, 241] on form "Locations [GEOGRAPHIC_DATA] Combo box. Selected. [GEOGRAPHIC_DATA]. Press Backs…" at bounding box center [541, 273] width 816 height 194
click at [33, 395] on span "Reports" at bounding box center [28, 399] width 21 height 8
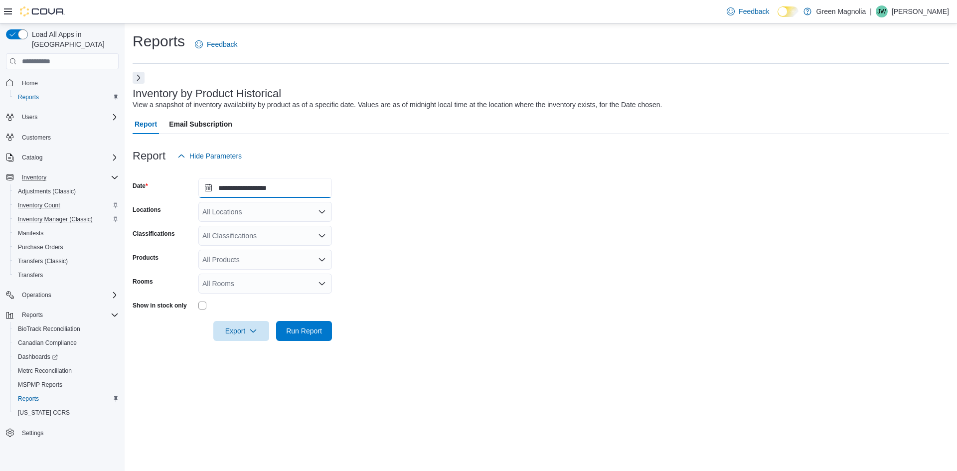
click at [300, 189] on input "**********" at bounding box center [265, 188] width 134 height 20
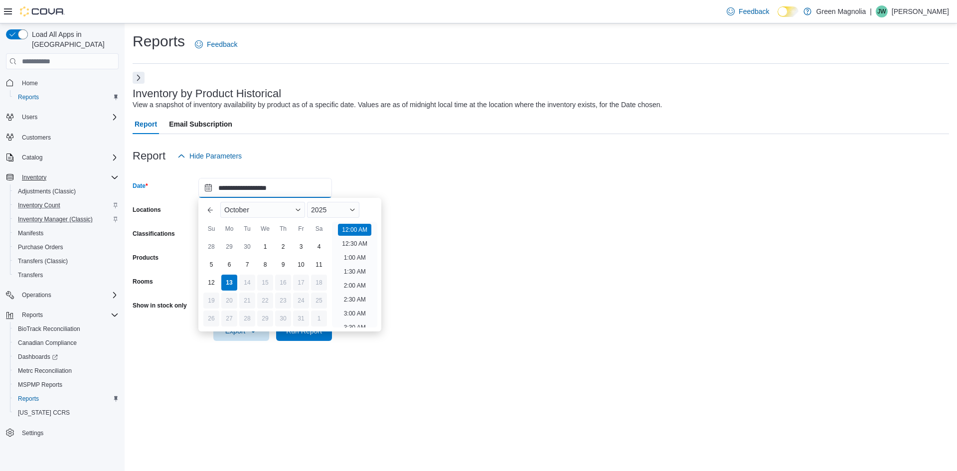
scroll to position [31, 0]
click at [355, 211] on span "Button. Open the year selector. 2025 is currently selected." at bounding box center [352, 210] width 6 height 6
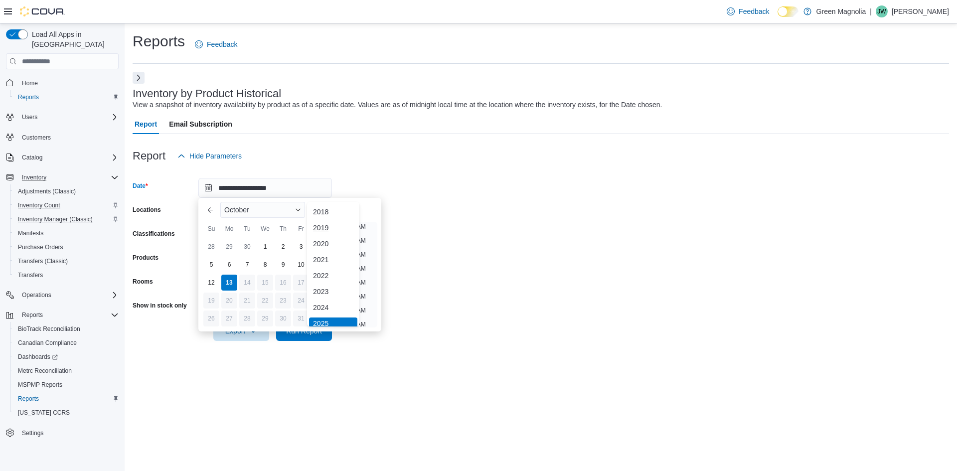
scroll to position [3, 0]
click at [332, 297] on div "You are focused on a year selector menu. Use the up and down arrows to select a…" at bounding box center [333, 265] width 52 height 132
click at [326, 305] on div "2024" at bounding box center [333, 304] width 48 height 12
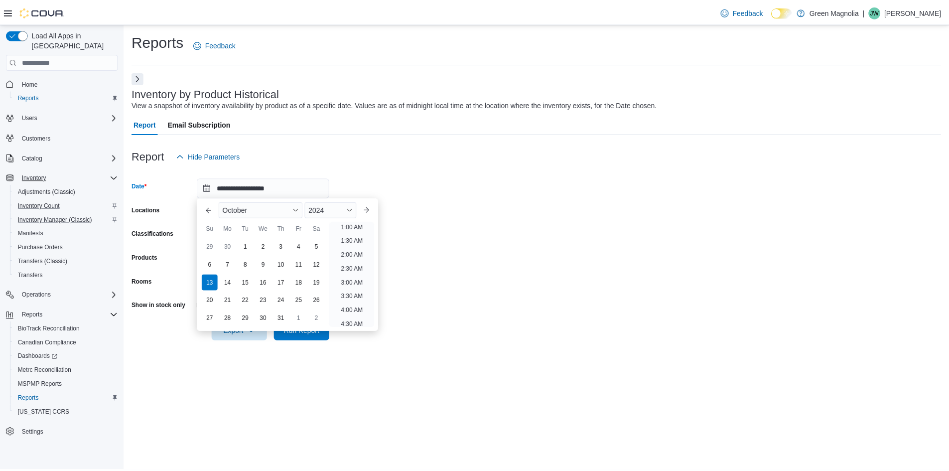
scroll to position [2, 0]
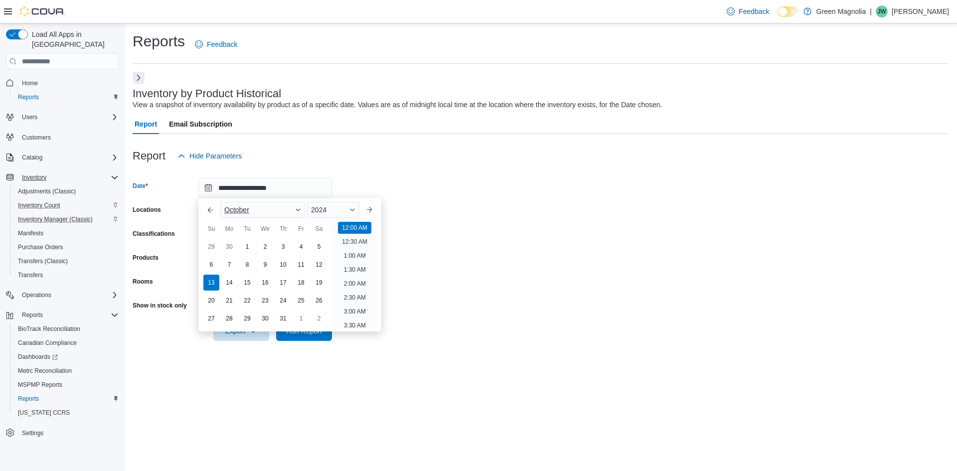
click at [298, 208] on span "Button. Open the month selector. October is currently selected." at bounding box center [298, 210] width 6 height 6
click at [256, 213] on div "January" at bounding box center [262, 212] width 81 height 12
click at [229, 243] on div "1" at bounding box center [228, 246] width 17 height 17
click at [424, 247] on form "**********" at bounding box center [541, 253] width 816 height 175
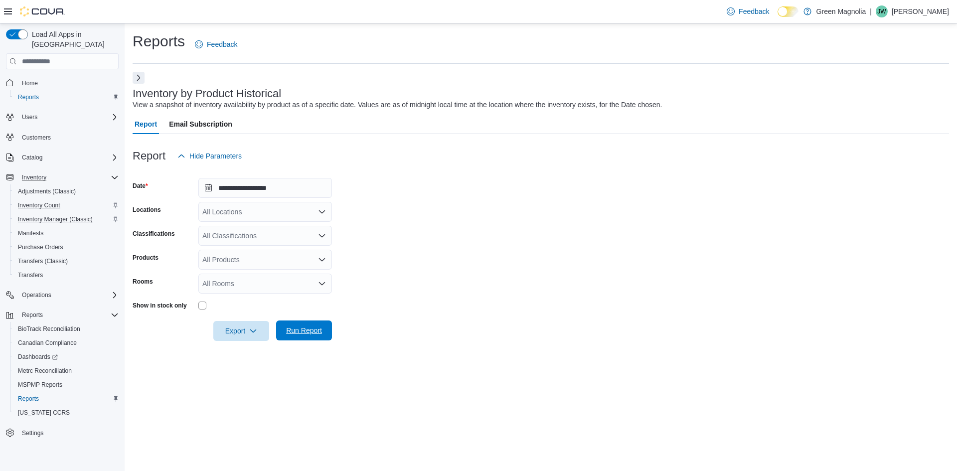
click at [325, 329] on span "Run Report" at bounding box center [304, 330] width 44 height 20
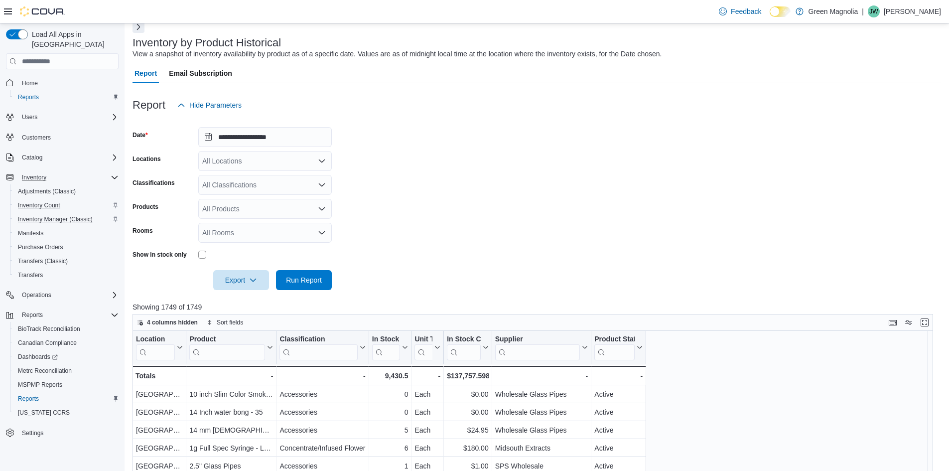
scroll to position [50, 0]
click at [301, 284] on span "Run Report" at bounding box center [304, 281] width 36 height 10
click at [252, 281] on icon "button" at bounding box center [253, 281] width 8 height 8
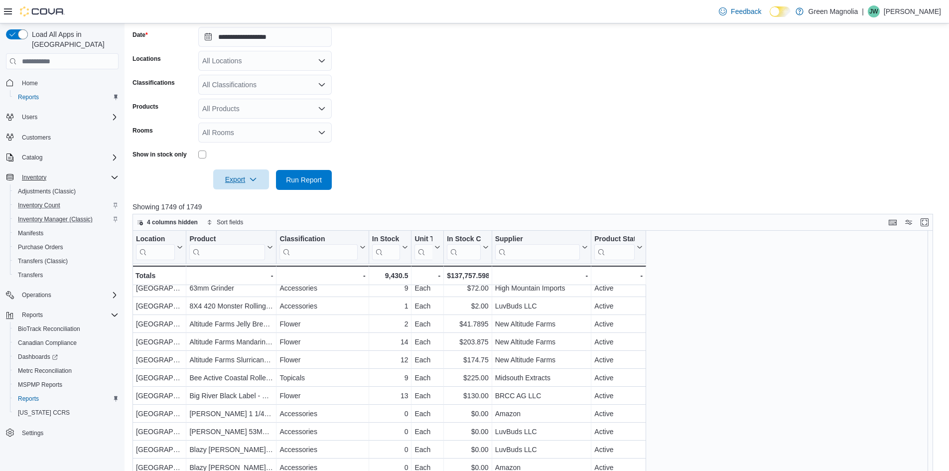
scroll to position [149, 0]
click at [250, 184] on span "Export" at bounding box center [241, 179] width 44 height 20
click at [246, 198] on span "Export to Excel" at bounding box center [242, 200] width 45 height 8
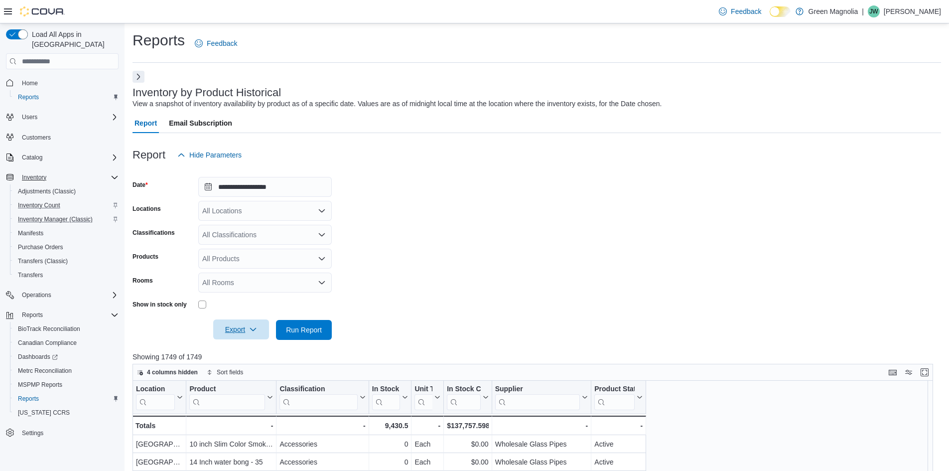
scroll to position [0, 0]
click at [319, 330] on span "Run Report" at bounding box center [304, 330] width 36 height 10
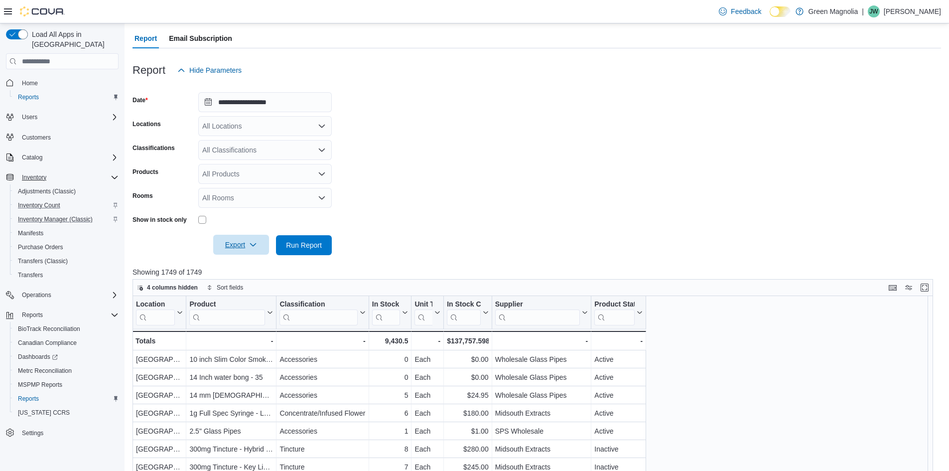
scroll to position [100, 0]
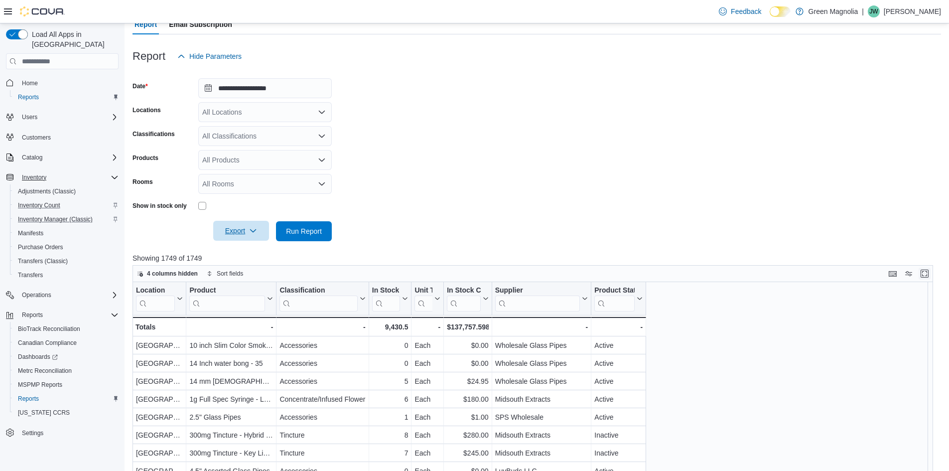
click at [930, 272] on button "Enter fullscreen" at bounding box center [925, 274] width 12 height 12
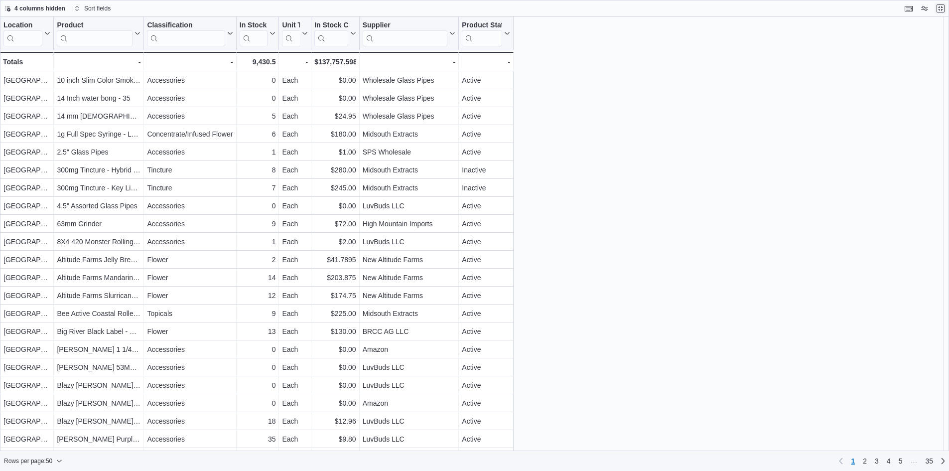
scroll to position [0, 0]
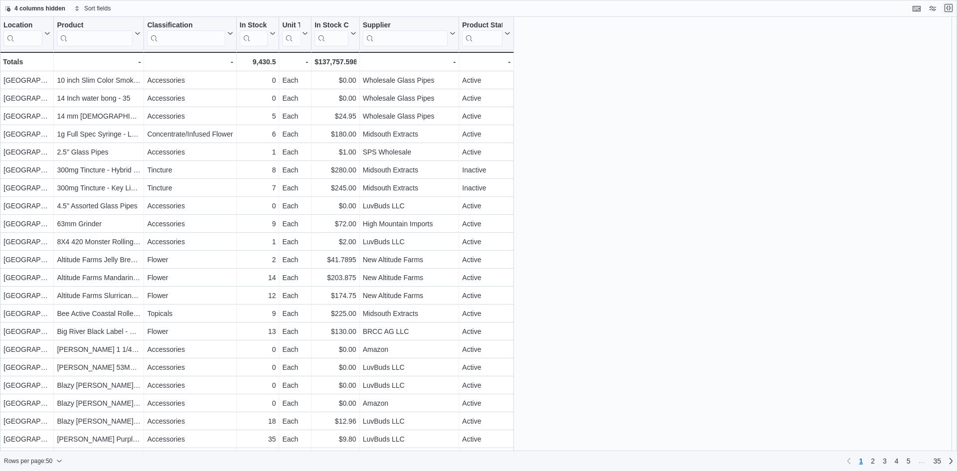
click at [947, 12] on button "Exit fullscreen" at bounding box center [948, 8] width 12 height 12
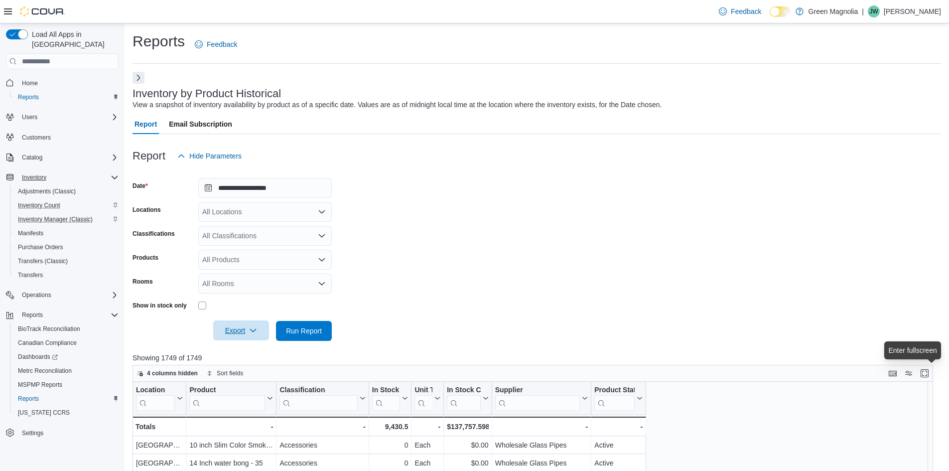
click at [320, 215] on icon "Open list of options" at bounding box center [322, 212] width 8 height 8
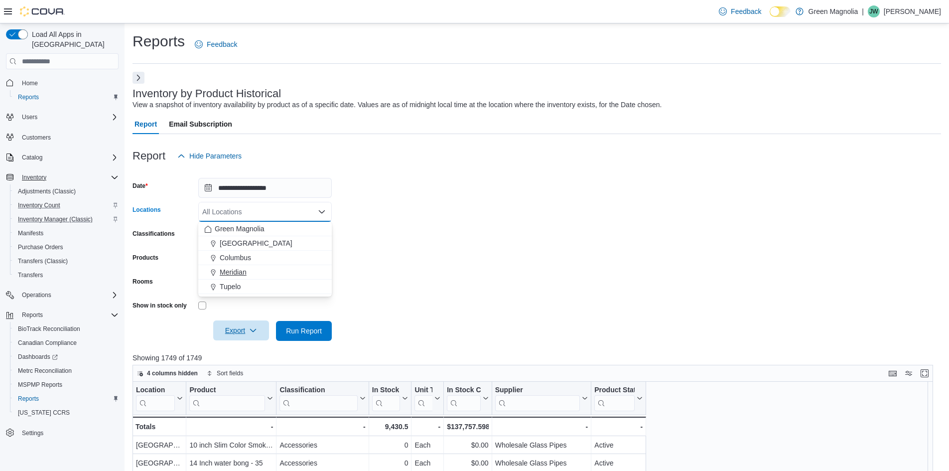
click at [244, 269] on span "Meridian" at bounding box center [233, 272] width 27 height 10
click at [307, 333] on span "Run Report" at bounding box center [304, 330] width 36 height 10
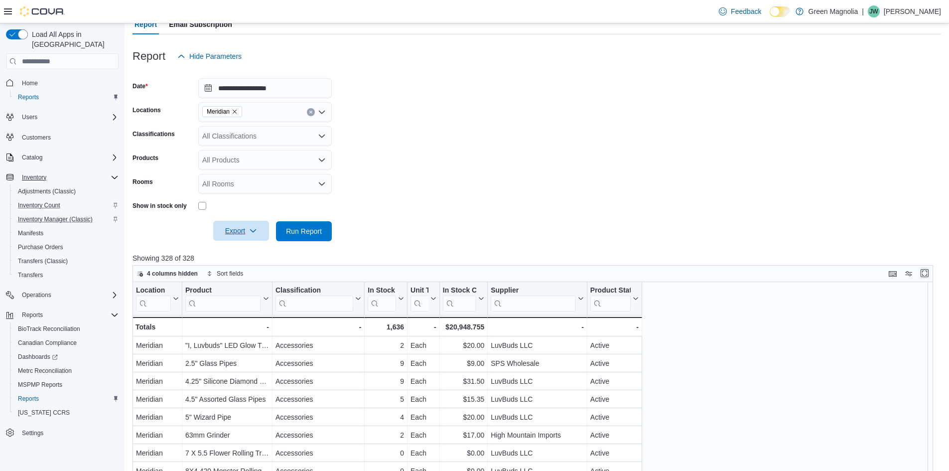
click at [930, 273] on button "Enter fullscreen" at bounding box center [925, 273] width 12 height 12
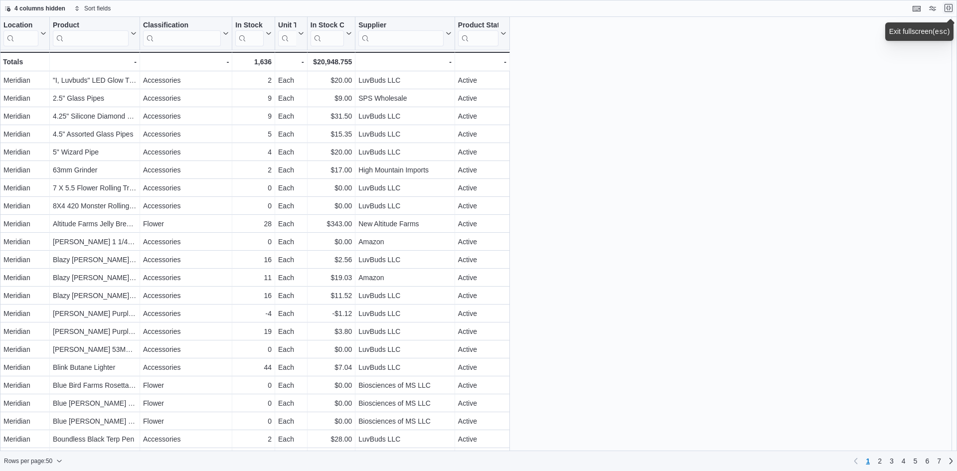
click at [947, 12] on button "Exit fullscreen" at bounding box center [948, 8] width 12 height 12
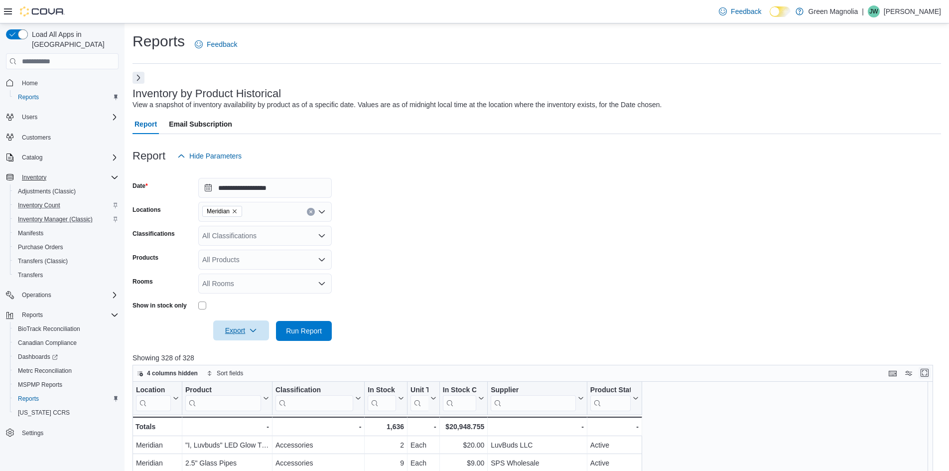
click at [929, 374] on button "Enter fullscreen" at bounding box center [925, 373] width 12 height 12
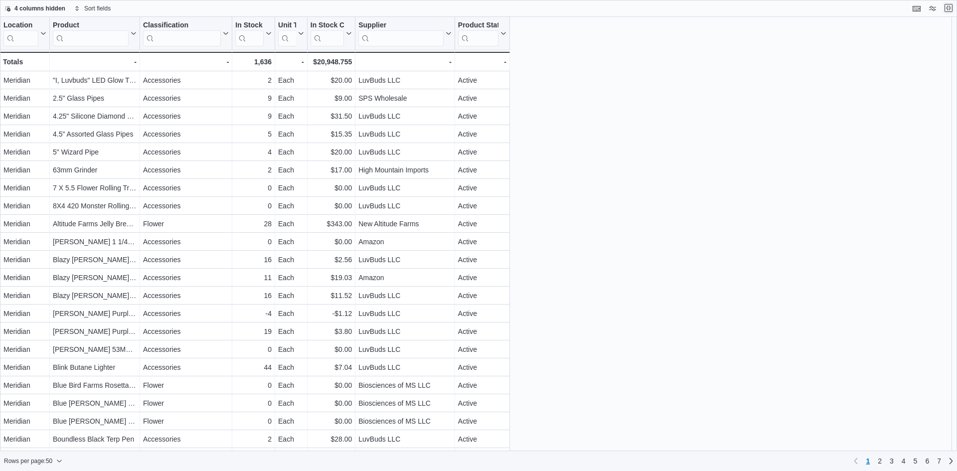
click at [947, 8] on button "Exit fullscreen" at bounding box center [948, 8] width 12 height 12
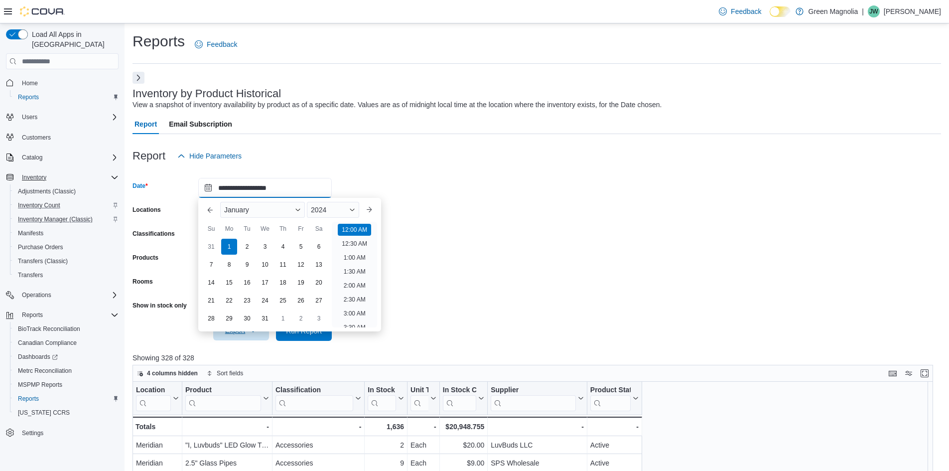
click at [293, 193] on input "**********" at bounding box center [265, 188] width 134 height 20
click at [301, 211] on span "Button. Open the month selector. January is currently selected." at bounding box center [298, 210] width 6 height 6
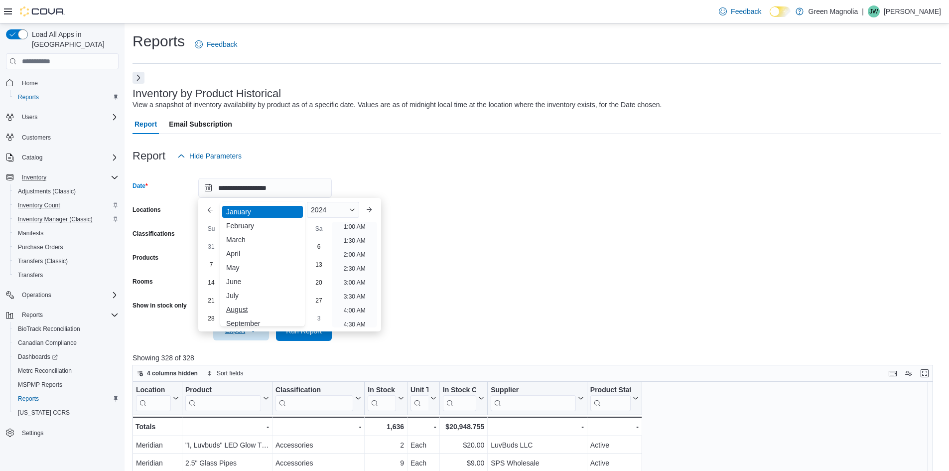
scroll to position [49, 0]
click at [251, 312] on div "December" at bounding box center [262, 316] width 81 height 12
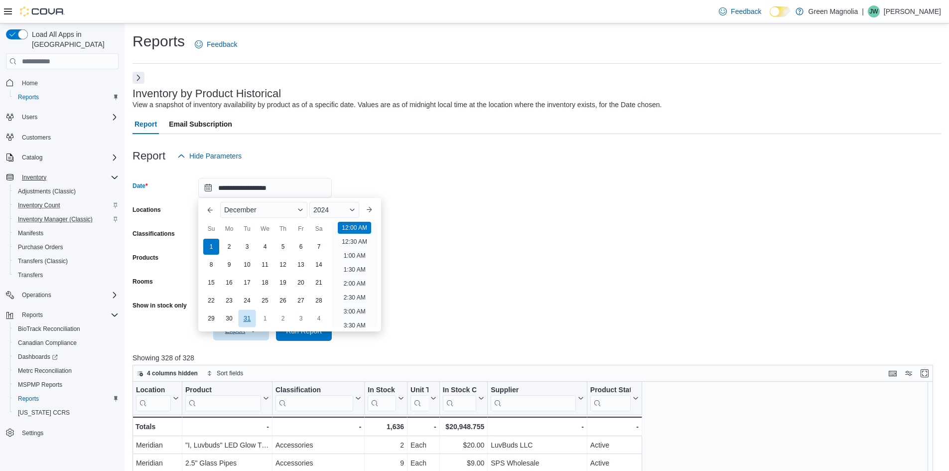
click at [244, 319] on div "31" at bounding box center [246, 318] width 17 height 17
click at [321, 181] on input "**********" at bounding box center [265, 188] width 134 height 20
click at [421, 199] on form "**********" at bounding box center [537, 253] width 809 height 175
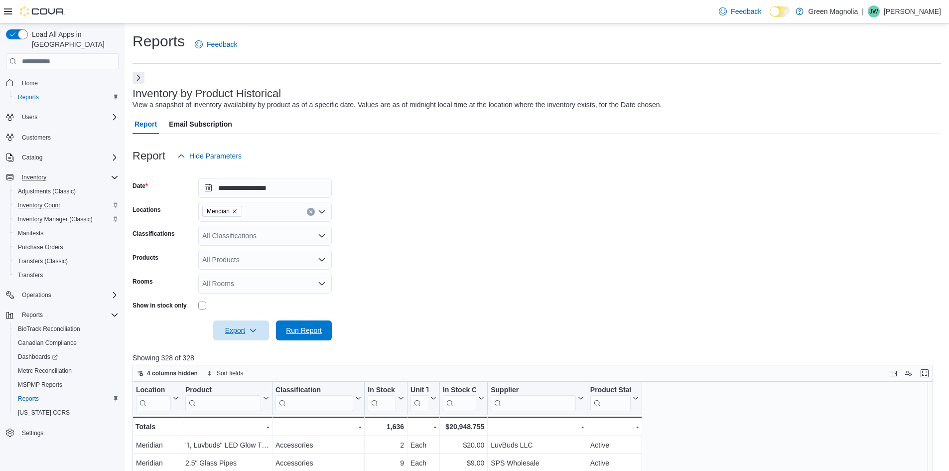
click at [315, 328] on span "Run Report" at bounding box center [304, 330] width 36 height 10
click at [931, 376] on button "Enter fullscreen" at bounding box center [925, 373] width 12 height 12
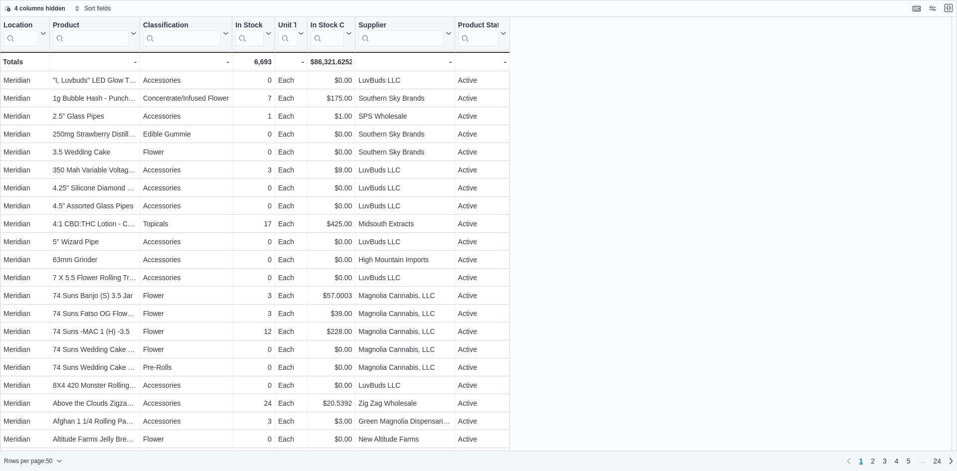
click at [946, 11] on button "Exit fullscreen" at bounding box center [948, 8] width 12 height 12
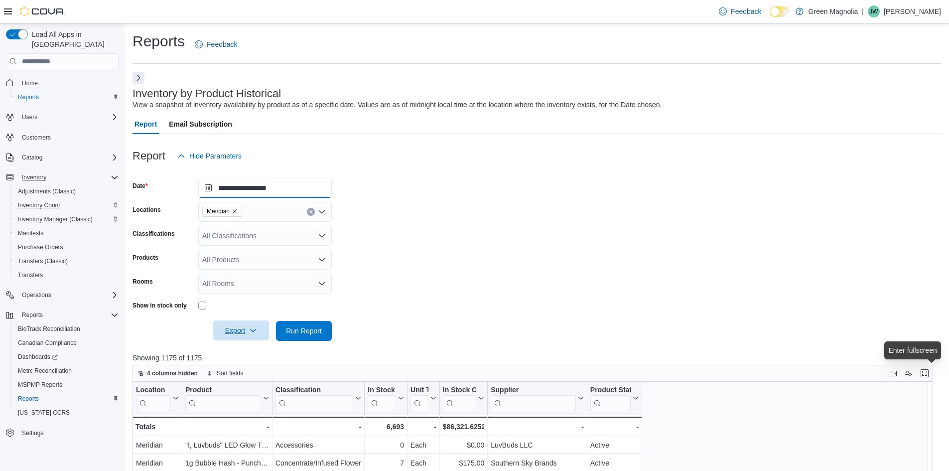
click at [319, 190] on input "**********" at bounding box center [265, 188] width 134 height 20
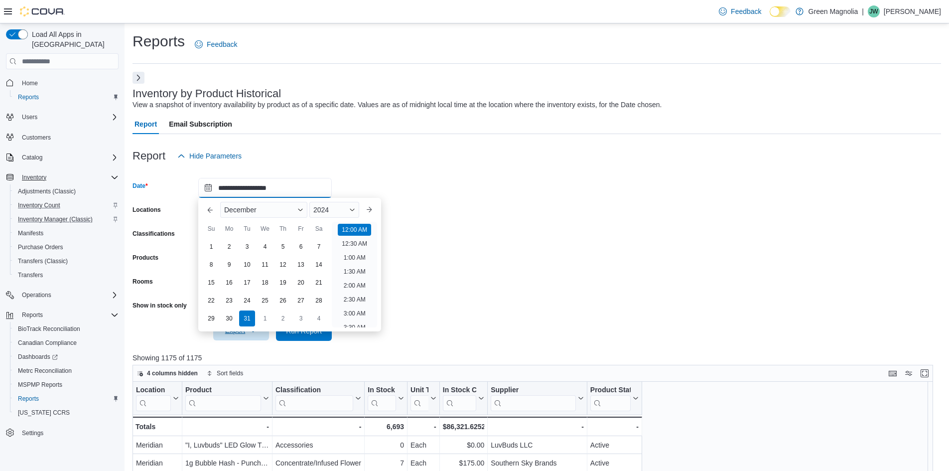
scroll to position [31, 0]
click at [355, 209] on span "Button. Open the year selector. 2024 is currently selected." at bounding box center [352, 210] width 6 height 6
click at [334, 300] on div "2023" at bounding box center [334, 304] width 46 height 12
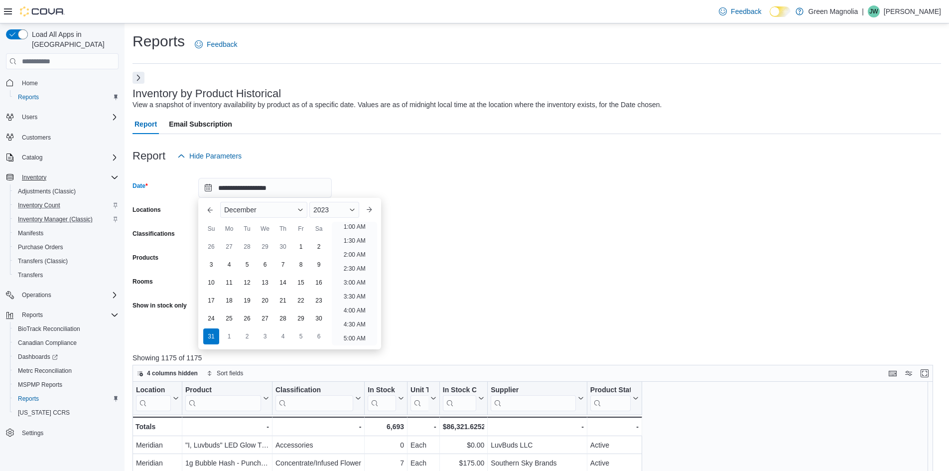
scroll to position [2, 0]
click at [435, 284] on form "**********" at bounding box center [537, 253] width 809 height 175
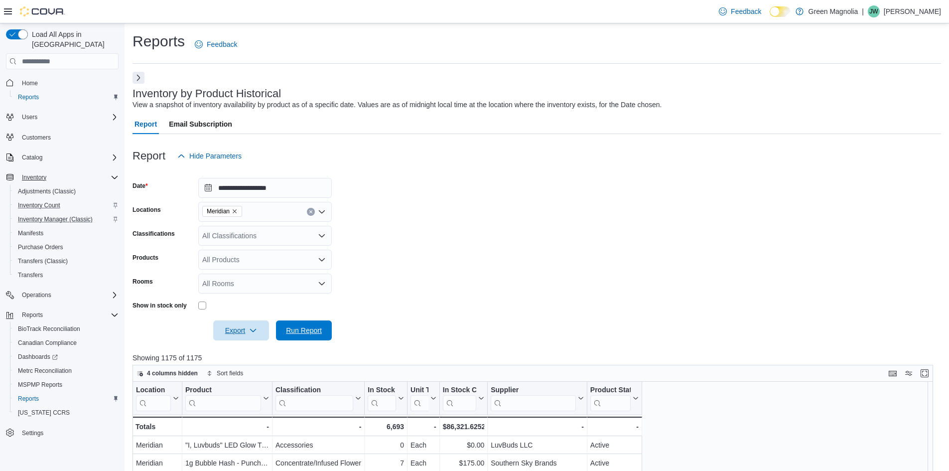
click at [304, 334] on span "Run Report" at bounding box center [304, 330] width 36 height 10
click at [931, 375] on button "Enter fullscreen" at bounding box center [925, 373] width 12 height 12
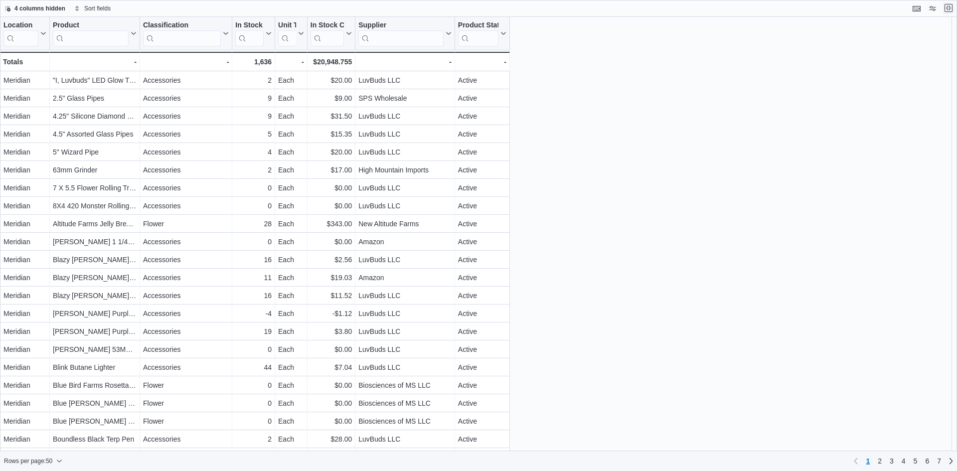
click at [948, 12] on button "Exit fullscreen" at bounding box center [948, 8] width 12 height 12
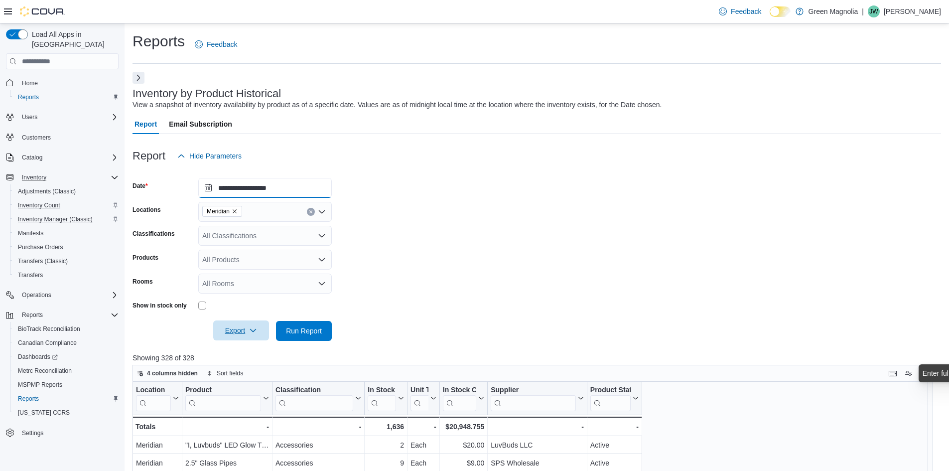
click at [326, 188] on input "**********" at bounding box center [265, 188] width 134 height 20
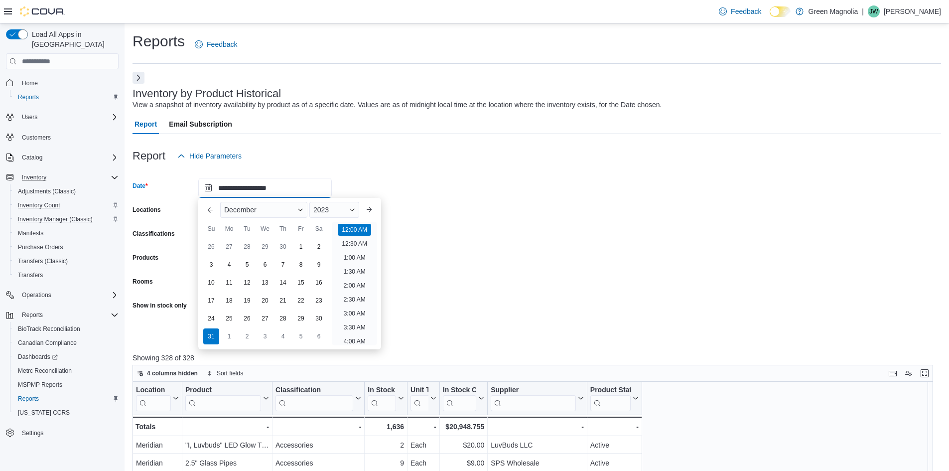
scroll to position [31, 0]
click at [303, 208] on span "Button. Open the month selector. December is currently selected." at bounding box center [300, 210] width 6 height 6
click at [244, 215] on div "January" at bounding box center [263, 212] width 83 height 12
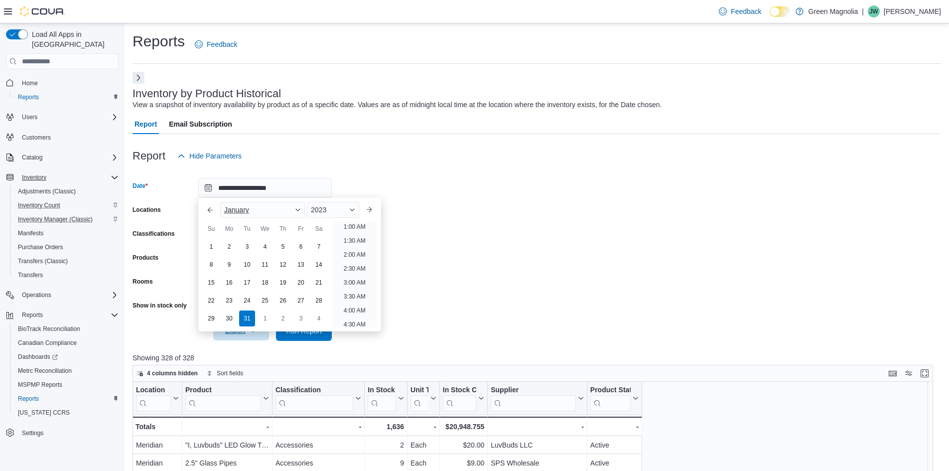
scroll to position [2, 0]
click at [211, 246] on div "1" at bounding box center [210, 246] width 17 height 17
type input "**********"
click at [419, 282] on form "**********" at bounding box center [537, 253] width 809 height 175
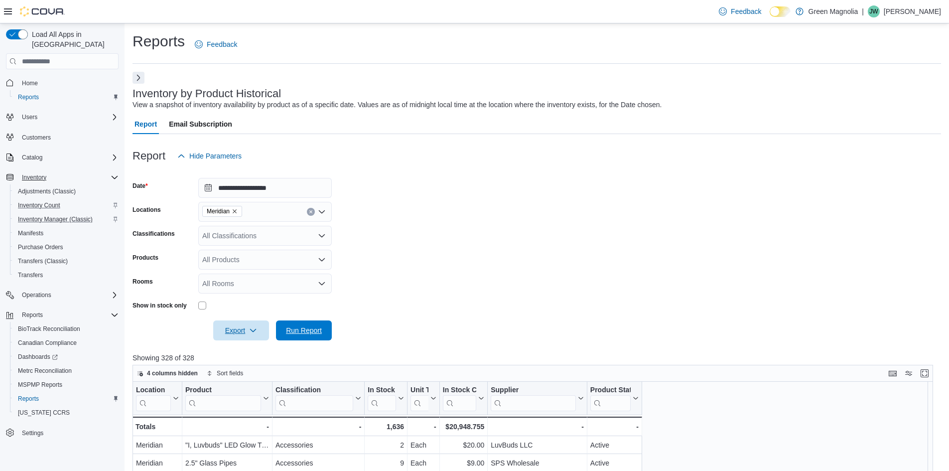
click at [309, 330] on span "Run Report" at bounding box center [304, 330] width 36 height 10
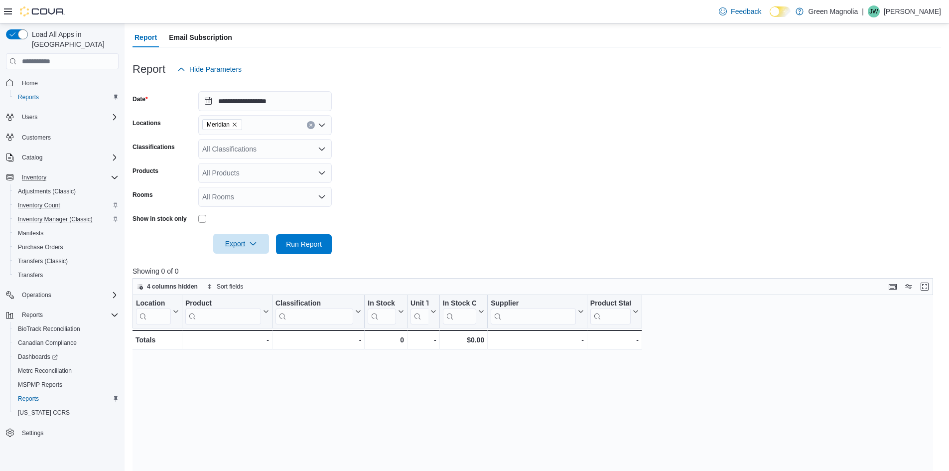
scroll to position [100, 0]
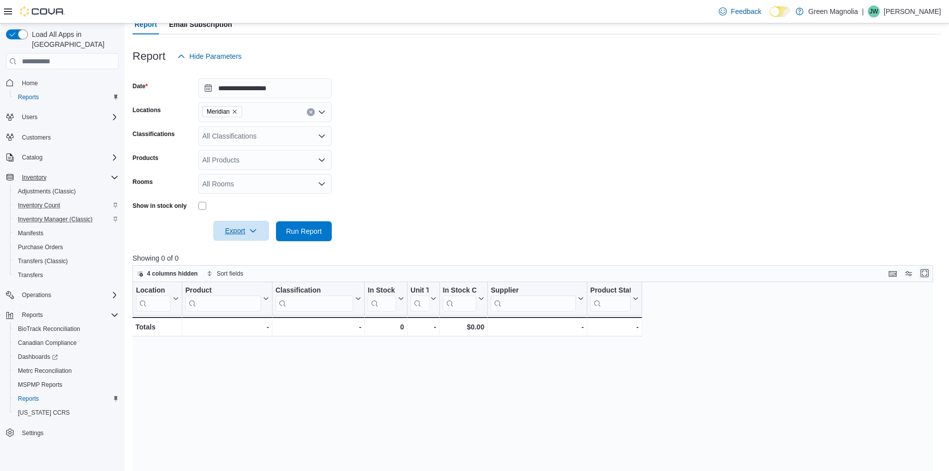
click at [931, 277] on button "Enter fullscreen" at bounding box center [925, 273] width 12 height 12
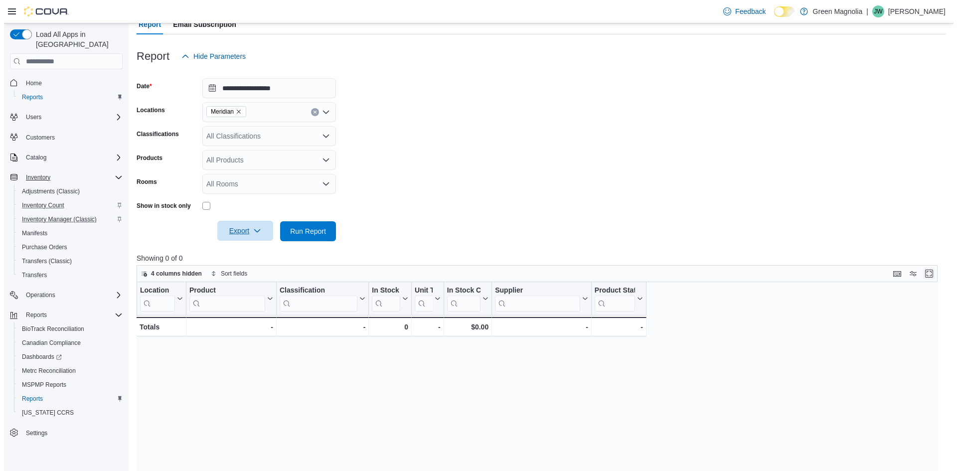
scroll to position [0, 0]
